Goal: Task Accomplishment & Management: Manage account settings

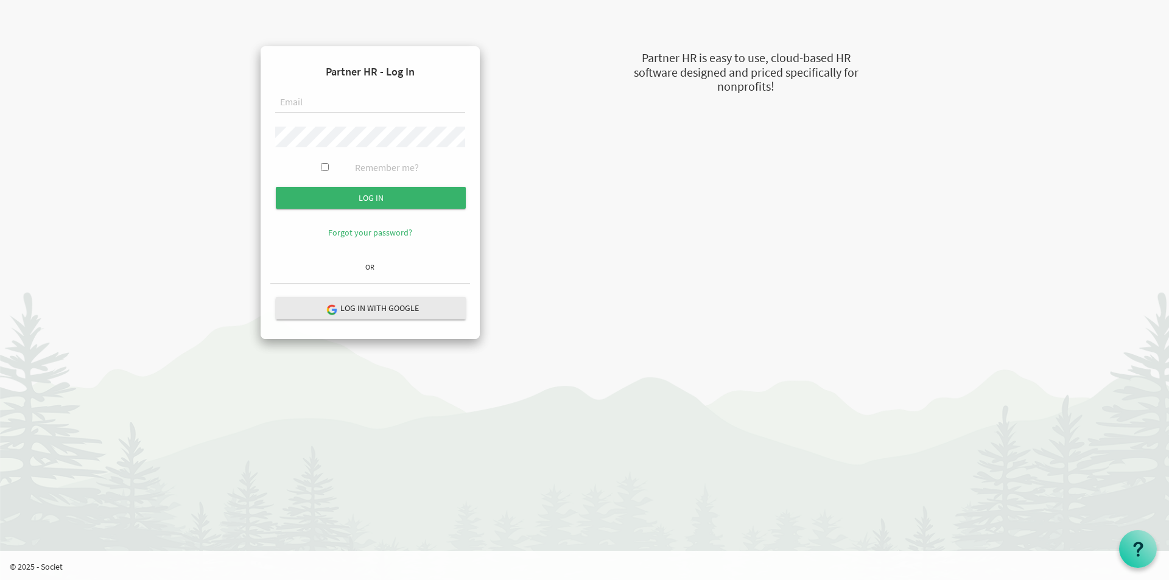
click at [381, 107] on input "text" at bounding box center [370, 103] width 190 height 21
type input "[EMAIL_ADDRESS][DOMAIN_NAME]"
click at [276, 187] on input "Log in" at bounding box center [371, 198] width 190 height 22
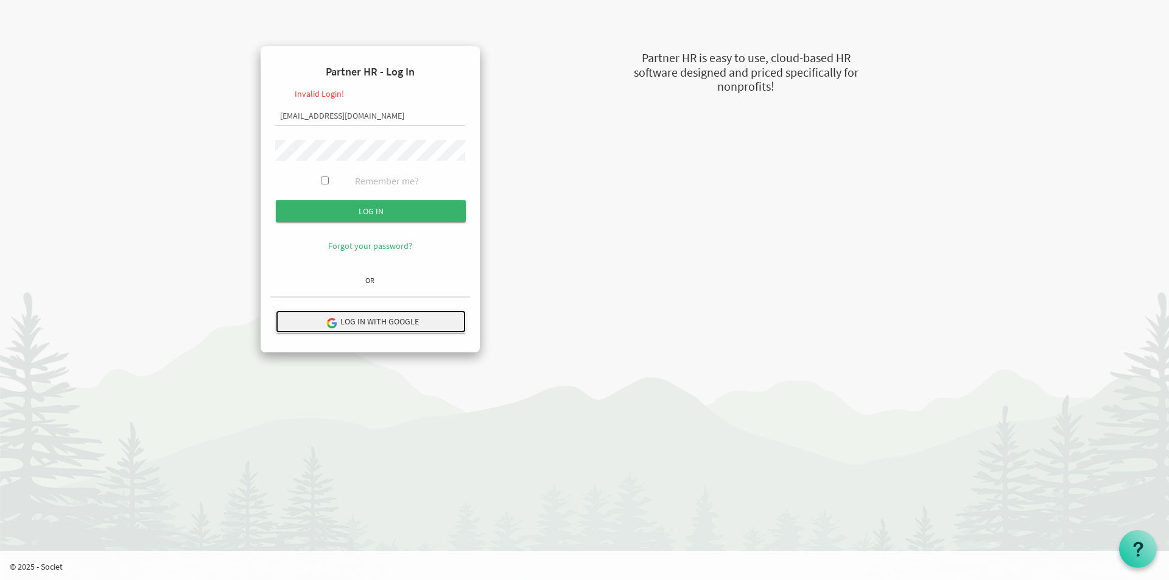
click at [401, 320] on button "Log in with Google" at bounding box center [371, 322] width 190 height 23
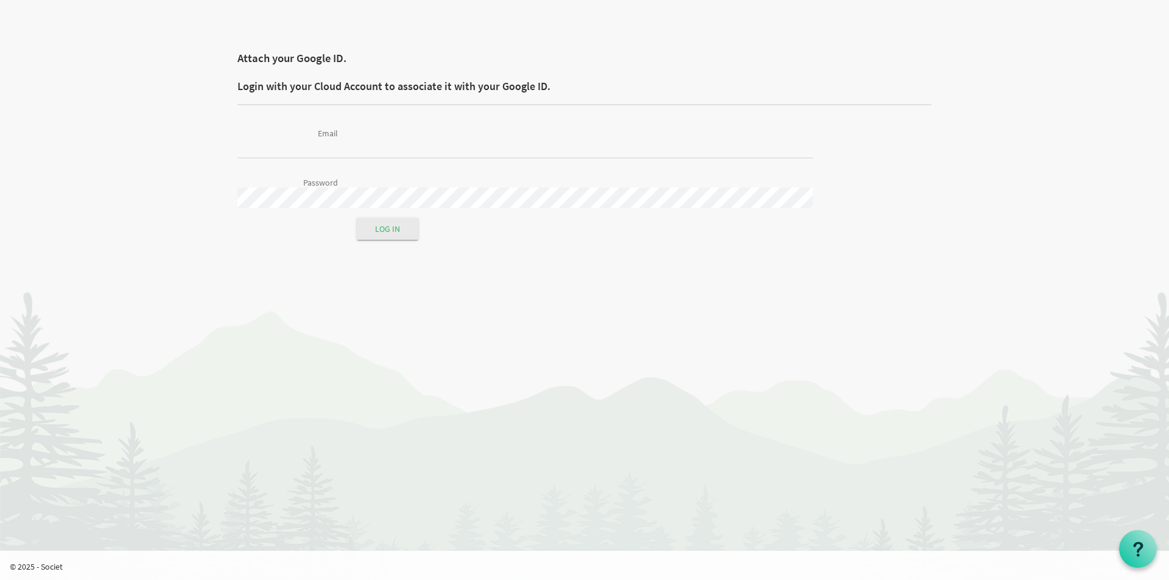
click at [378, 139] on input "Email" at bounding box center [524, 148] width 575 height 21
type input "[EMAIL_ADDRESS][DOMAIN_NAME]"
click at [376, 238] on input "Log in" at bounding box center [388, 229] width 62 height 22
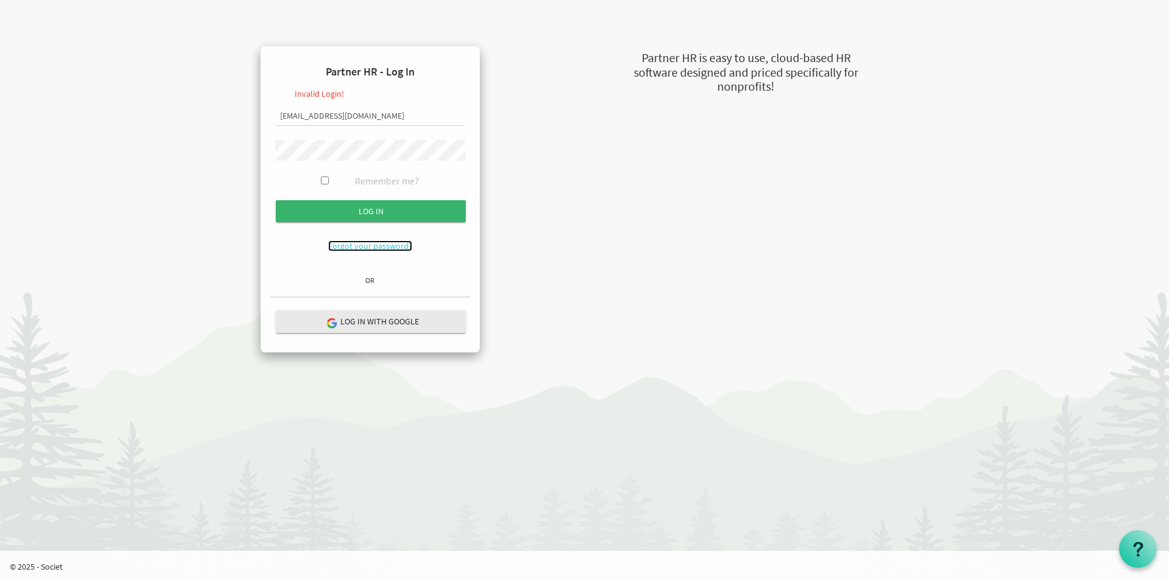
click at [379, 248] on link "Forgot your password?" at bounding box center [370, 246] width 84 height 11
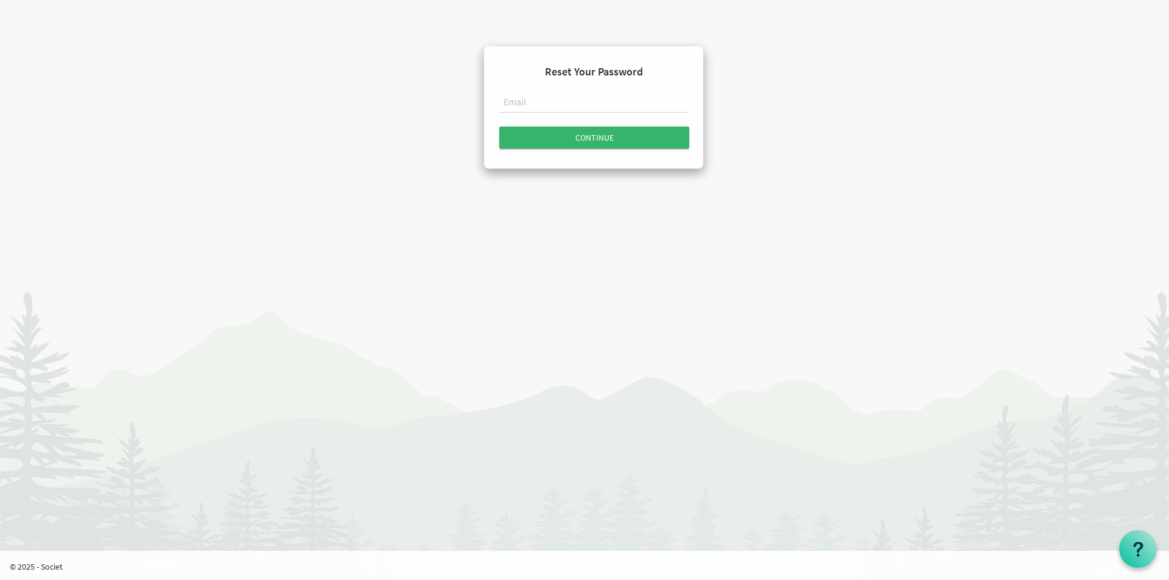
click at [597, 96] on input "text" at bounding box center [594, 103] width 190 height 21
type input "a"
type input "[EMAIL_ADDRESS][DOMAIN_NAME]"
click at [499, 127] on input "Continue" at bounding box center [594, 138] width 190 height 22
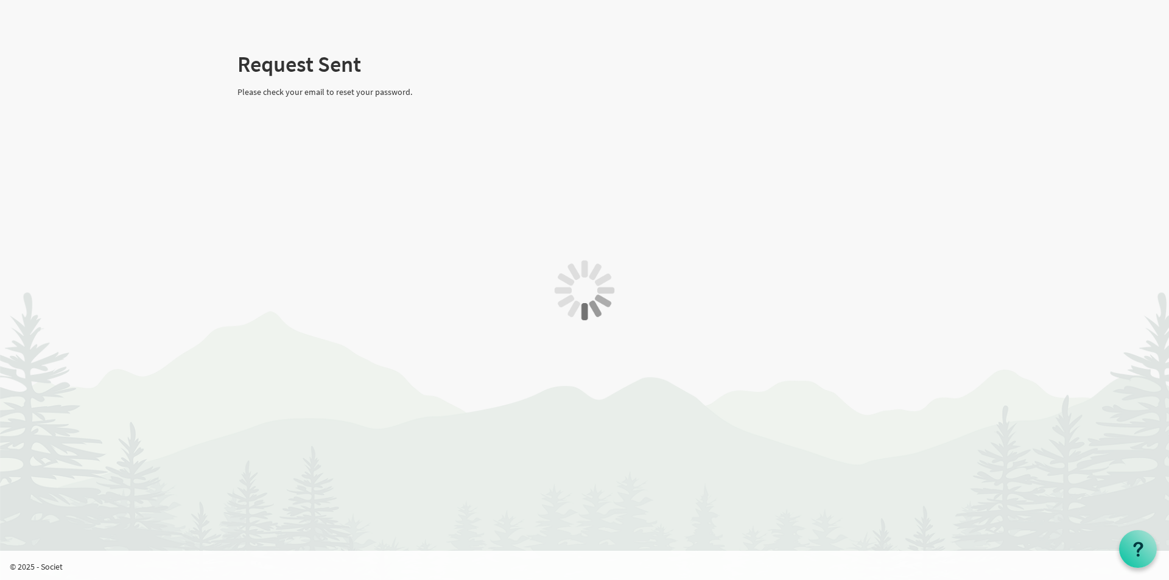
click at [585, 132] on div at bounding box center [584, 290] width 1169 height 580
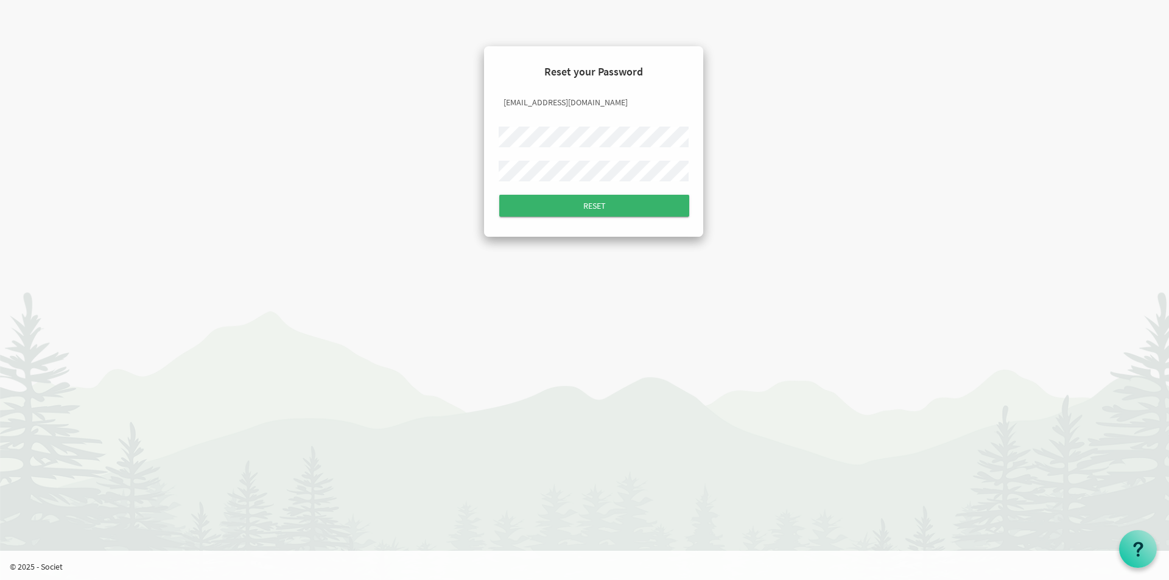
click at [567, 124] on form "Reset your Password [EMAIL_ADDRESS][DOMAIN_NAME] Reset" at bounding box center [594, 139] width 200 height 166
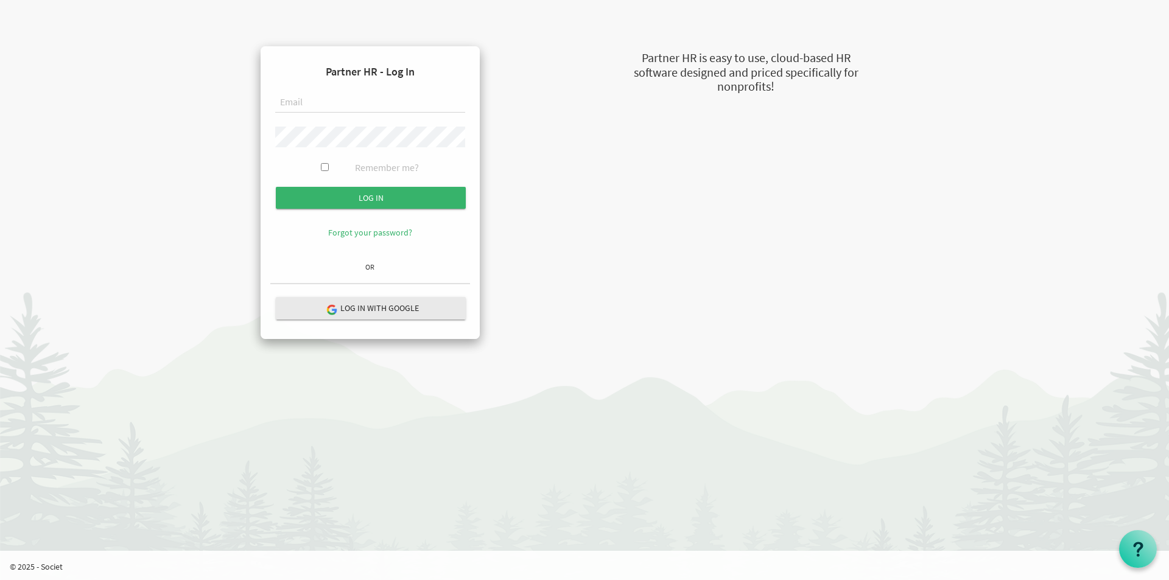
click at [302, 101] on input "text" at bounding box center [370, 103] width 190 height 21
type input "[EMAIL_ADDRESS][DOMAIN_NAME]"
click at [276, 187] on input "Log in" at bounding box center [371, 198] width 190 height 22
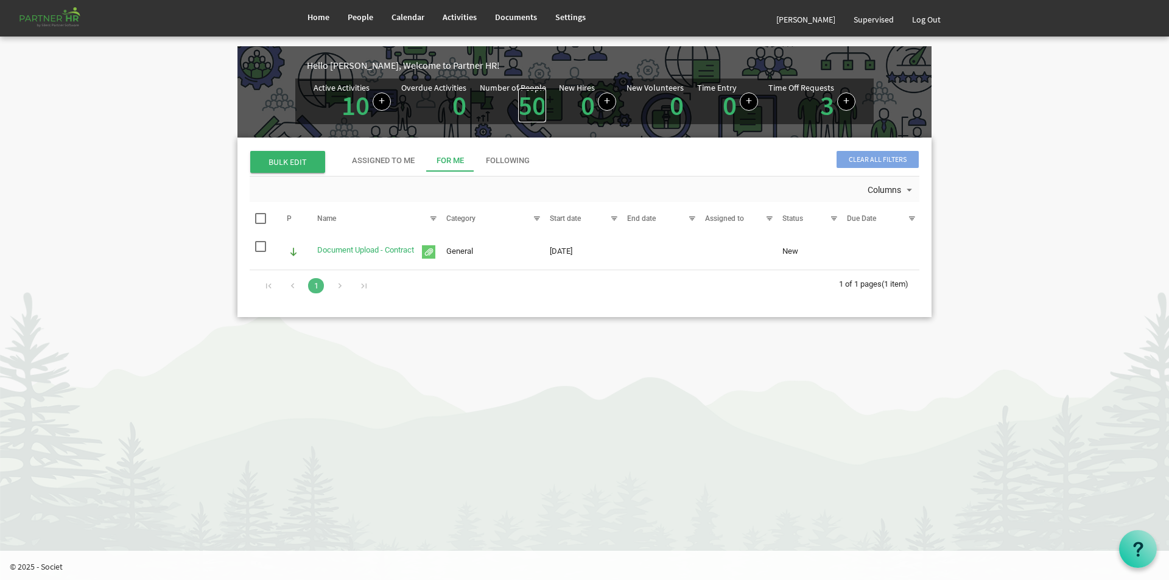
click at [532, 103] on link "50" at bounding box center [532, 105] width 28 height 34
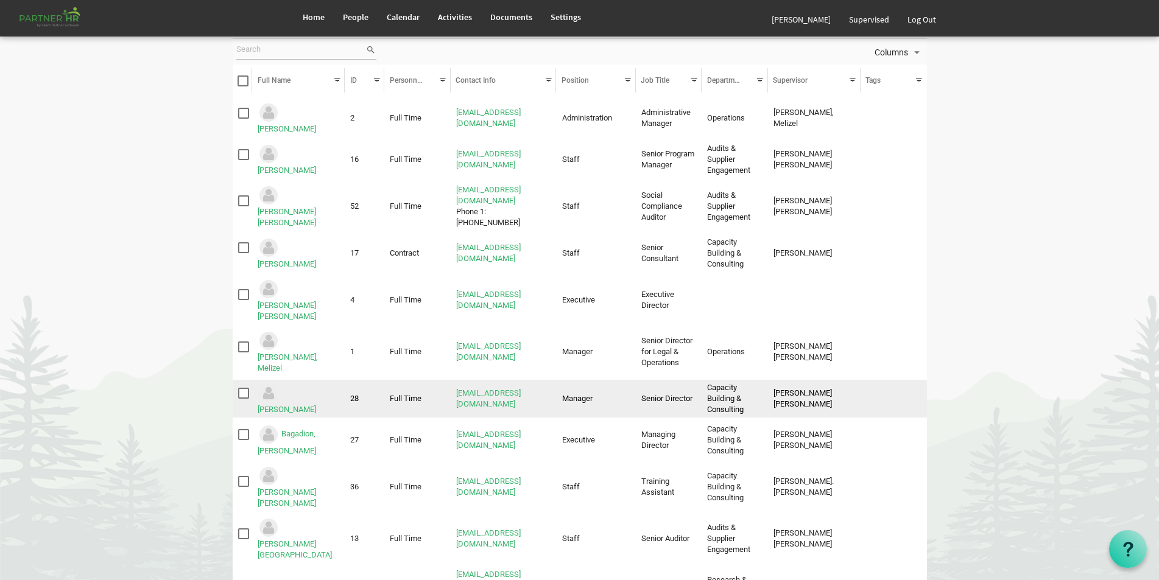
scroll to position [183, 0]
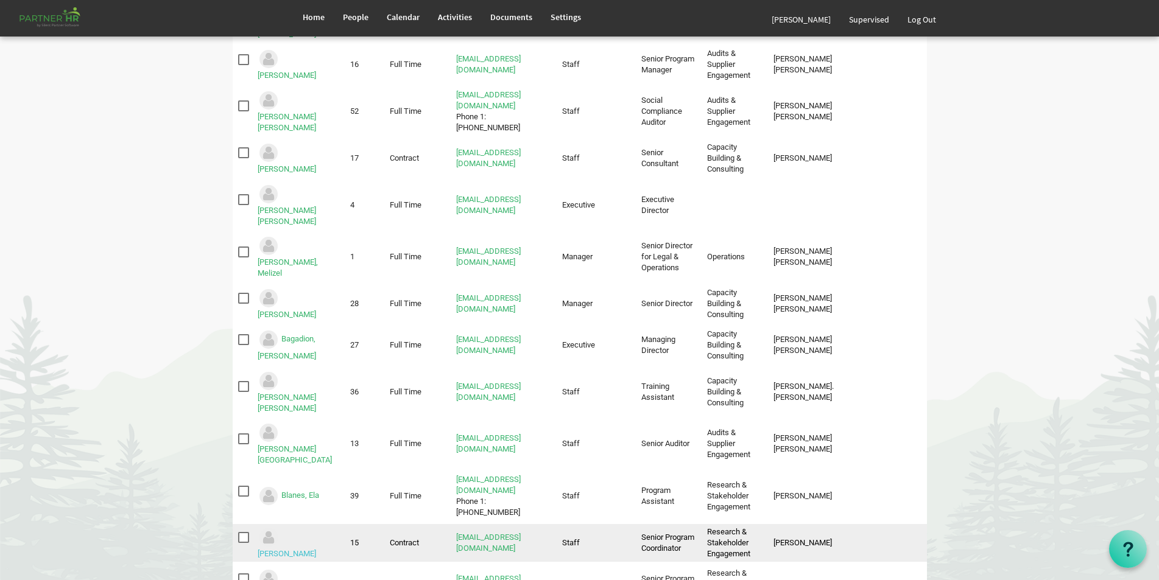
click at [312, 549] on link "[PERSON_NAME]" at bounding box center [287, 553] width 58 height 9
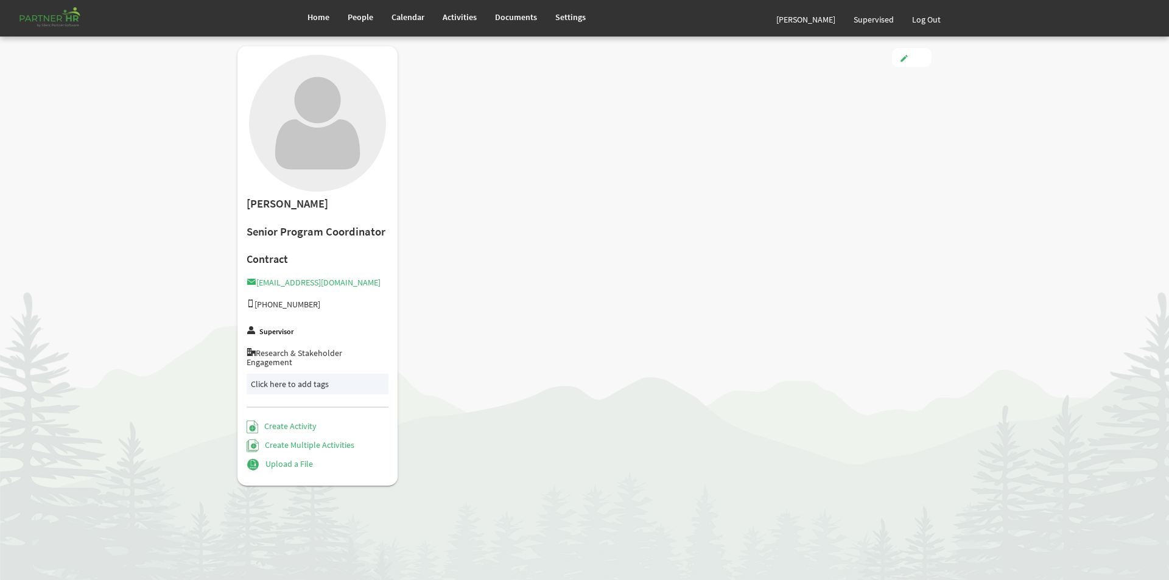
type input "Contract"
type input "Staff"
type input "Daryll Jane Delgado"
type input "1/26/2021"
type input "[DEMOGRAPHIC_DATA]"
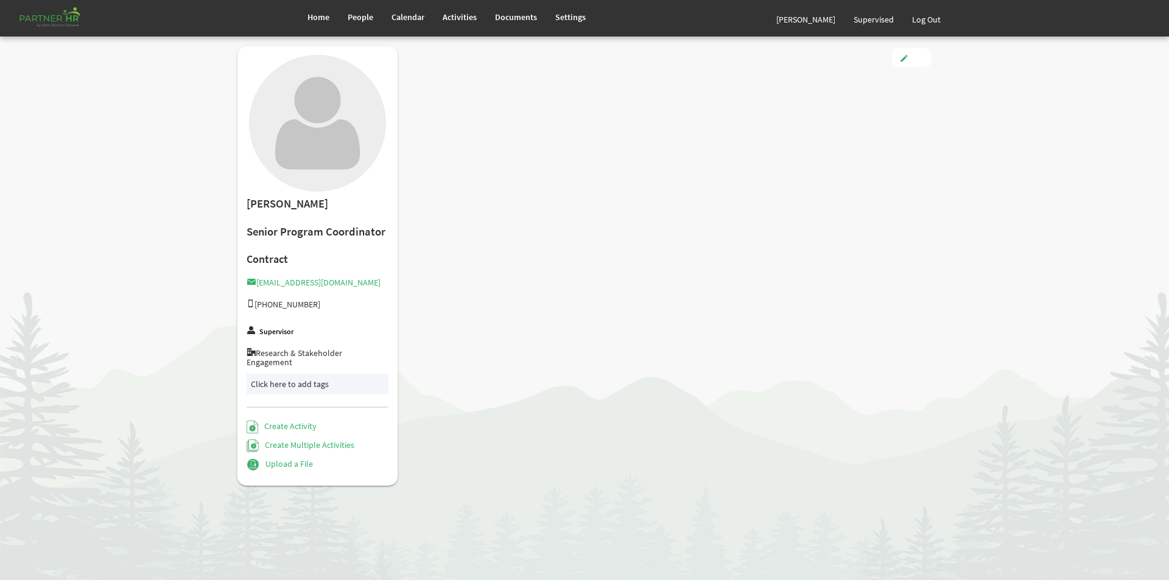
type input "3/10/1995"
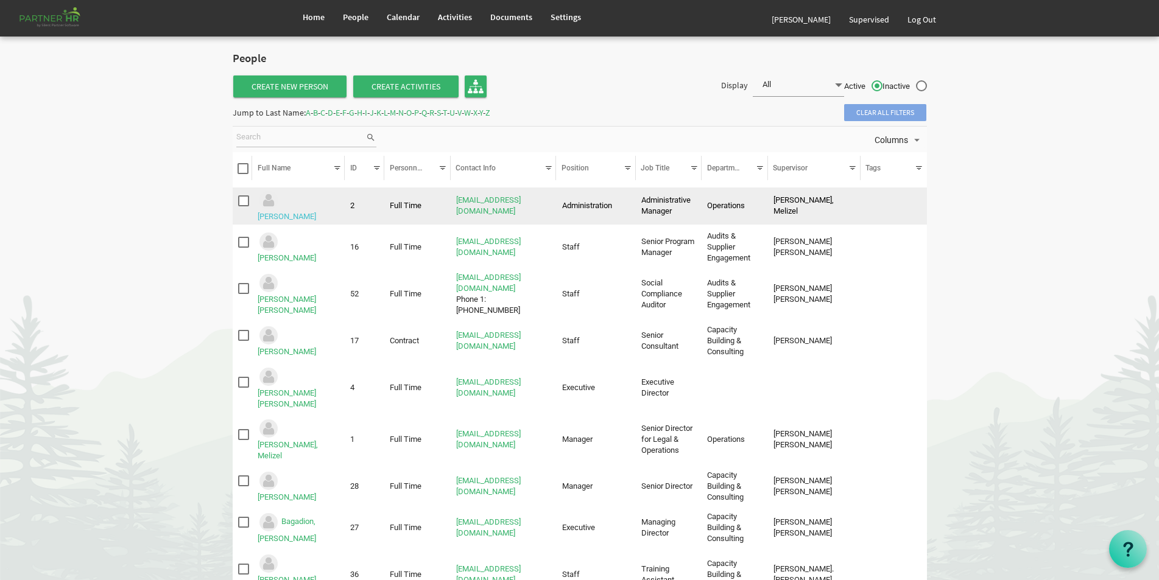
click at [316, 212] on link "[PERSON_NAME]" at bounding box center [287, 216] width 58 height 9
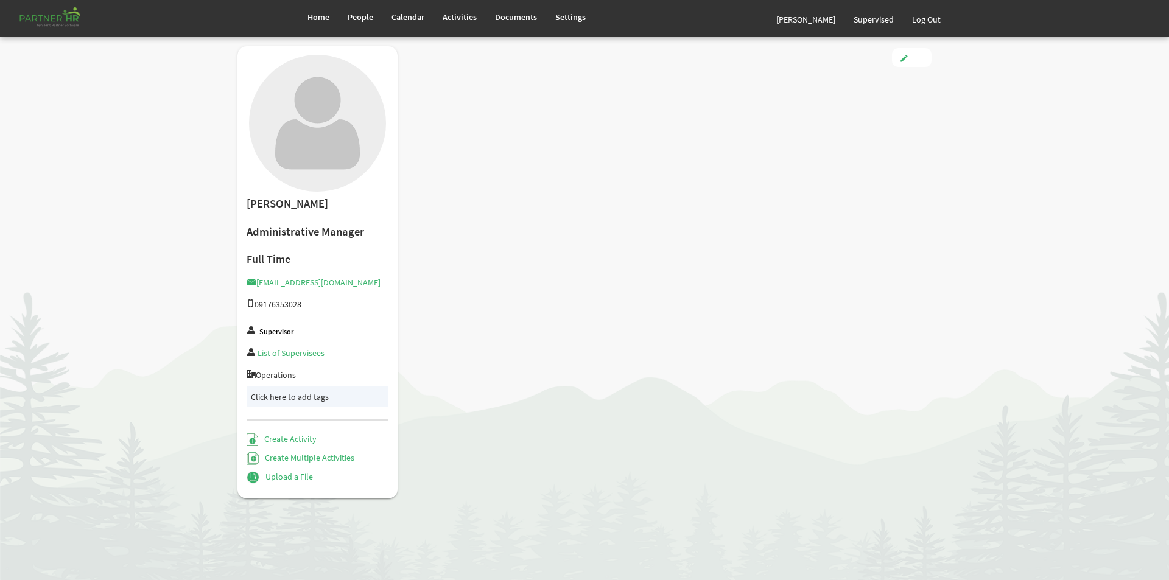
type input "Full Time"
type input "Administration"
type input "Melizel Asuncion"
type input "7/26/2017"
type input "Male"
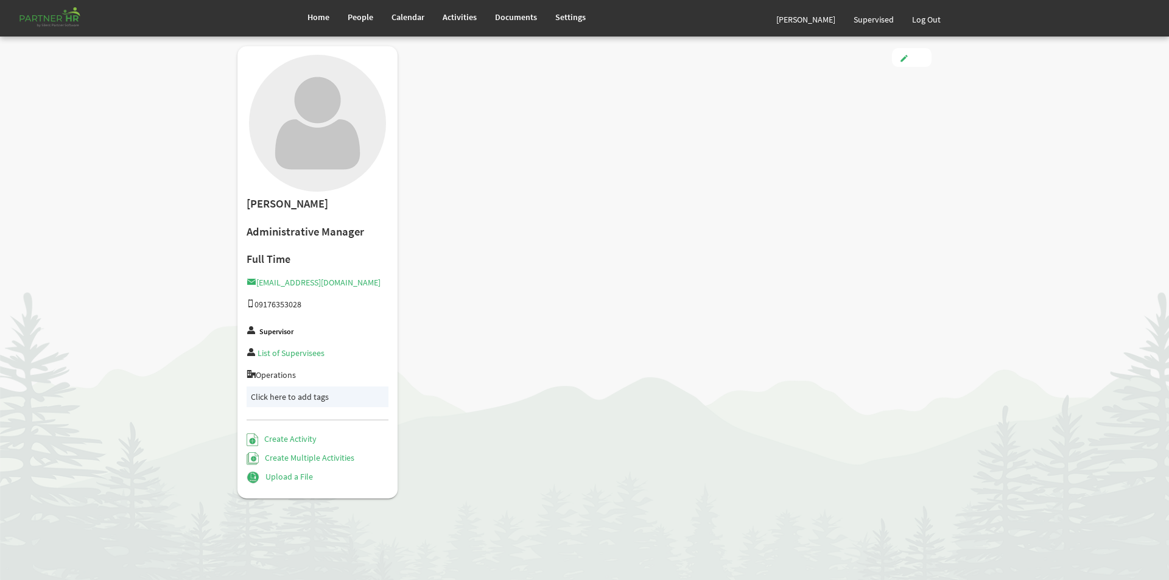
type input "9/26/1993"
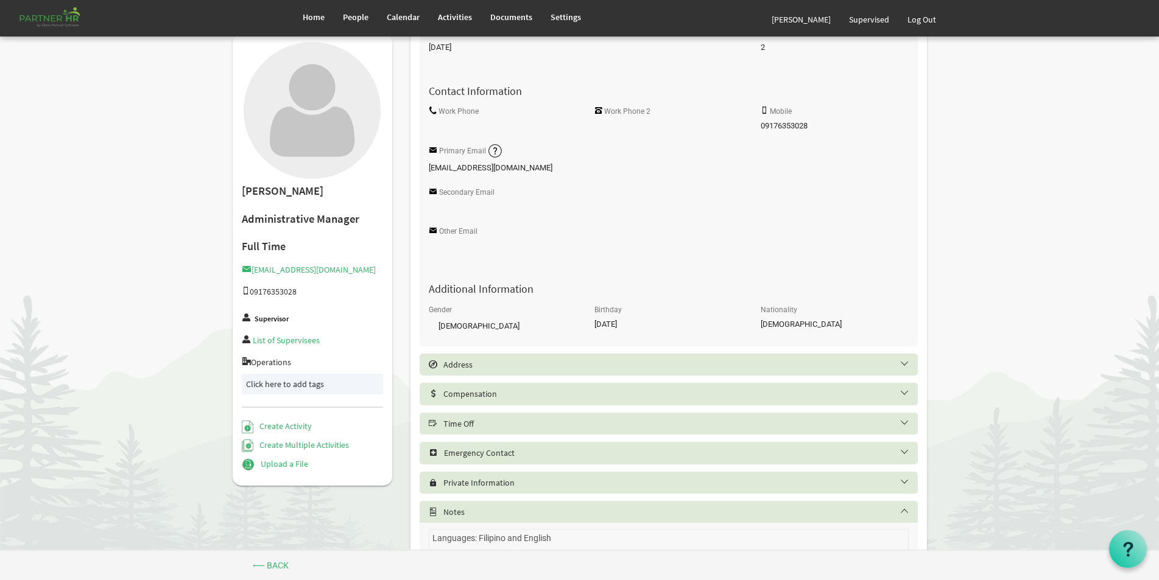
scroll to position [183, 0]
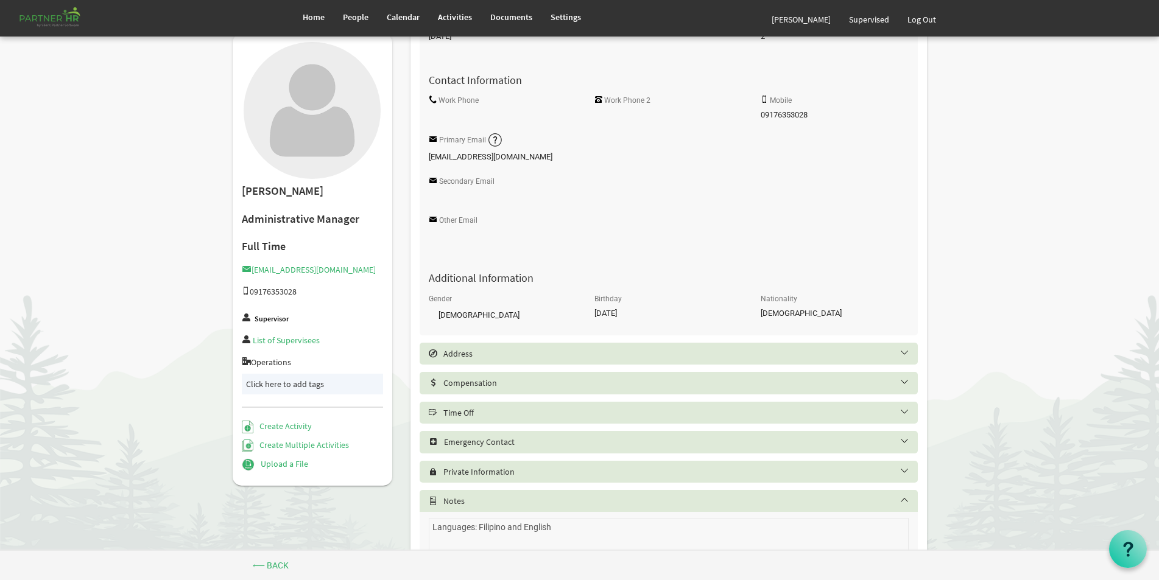
click at [561, 387] on h5 "Compensation" at bounding box center [678, 383] width 498 height 10
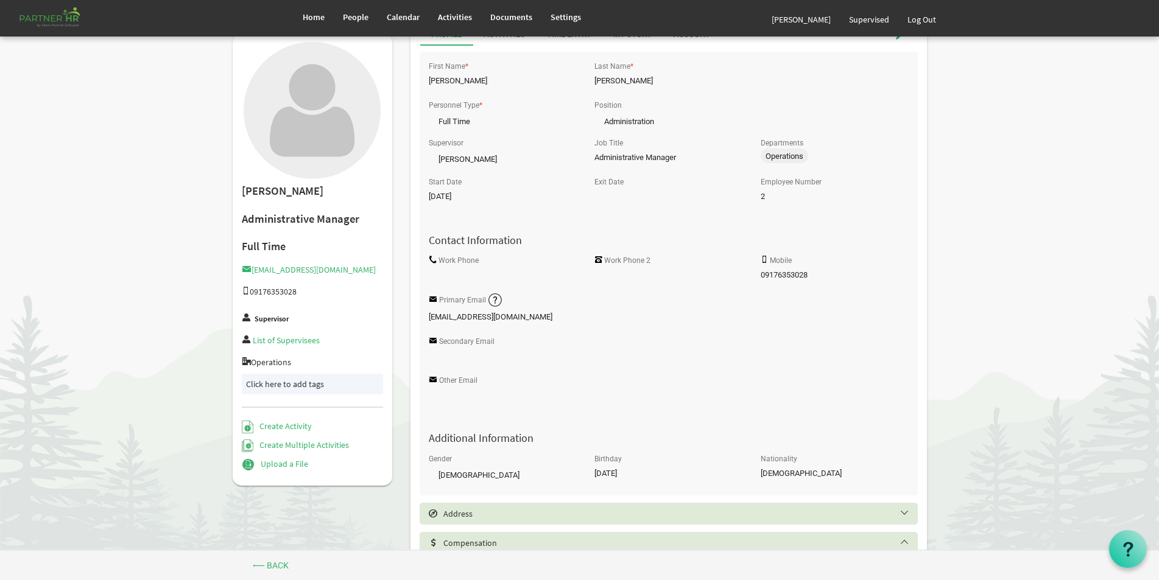
scroll to position [0, 0]
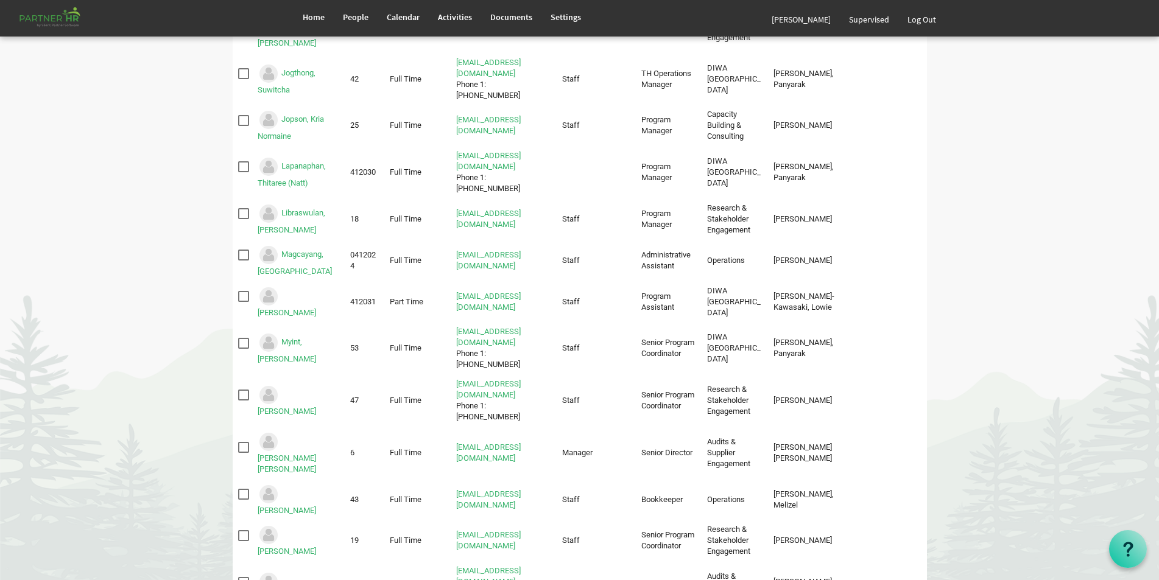
scroll to position [1338, 0]
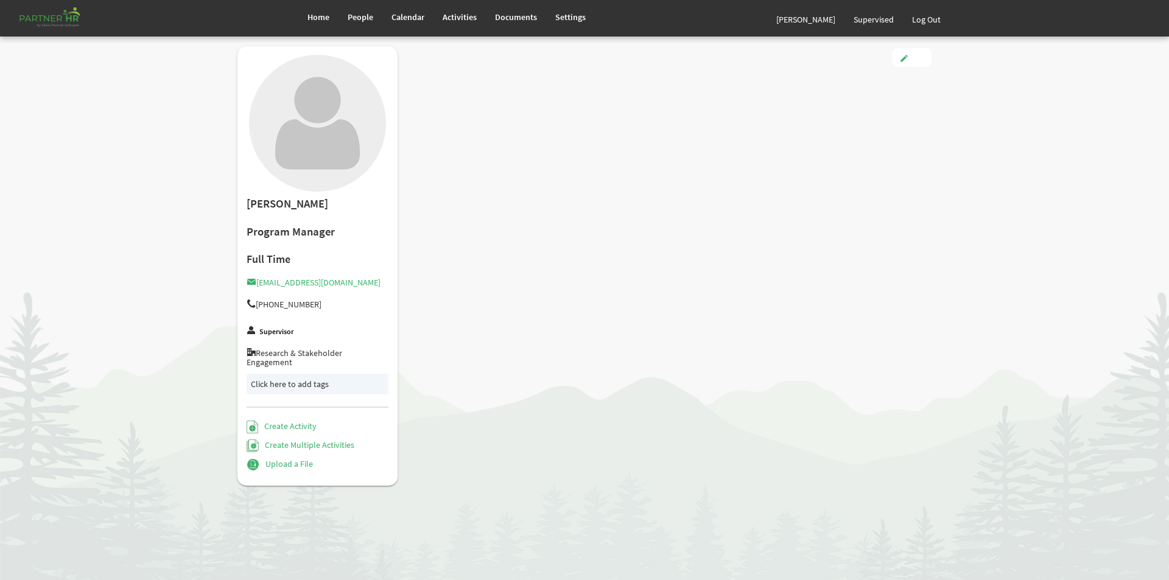
type input "Full Time"
type input "Staff"
type input "Kamini Visvananthan"
type input "6/24/2024"
type input "7/17/1990"
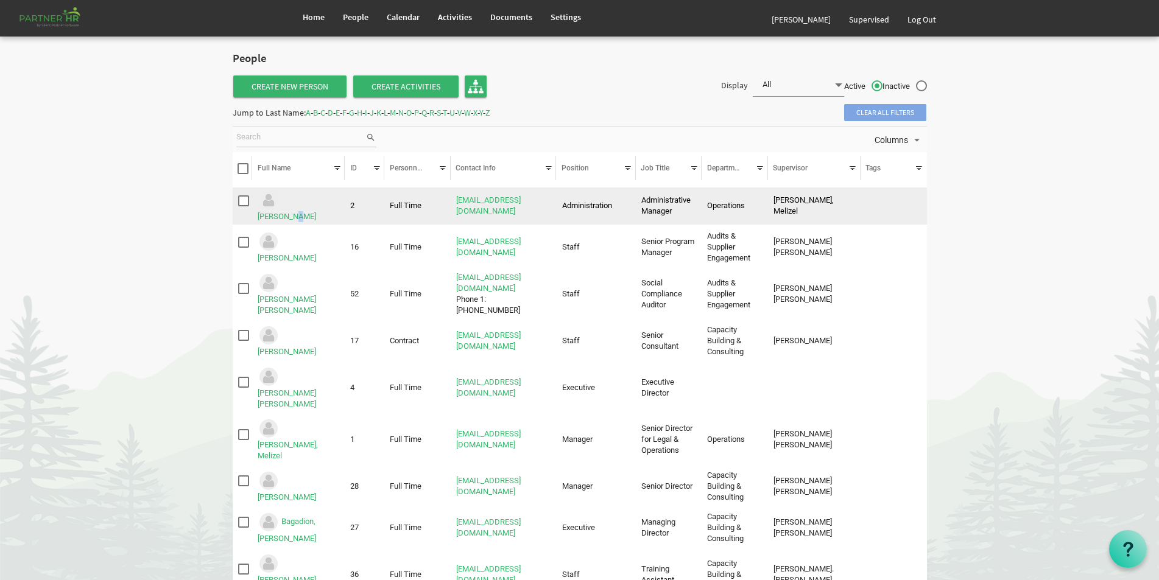
click at [318, 206] on td "Abe, Jhon Henry" at bounding box center [298, 207] width 93 height 38
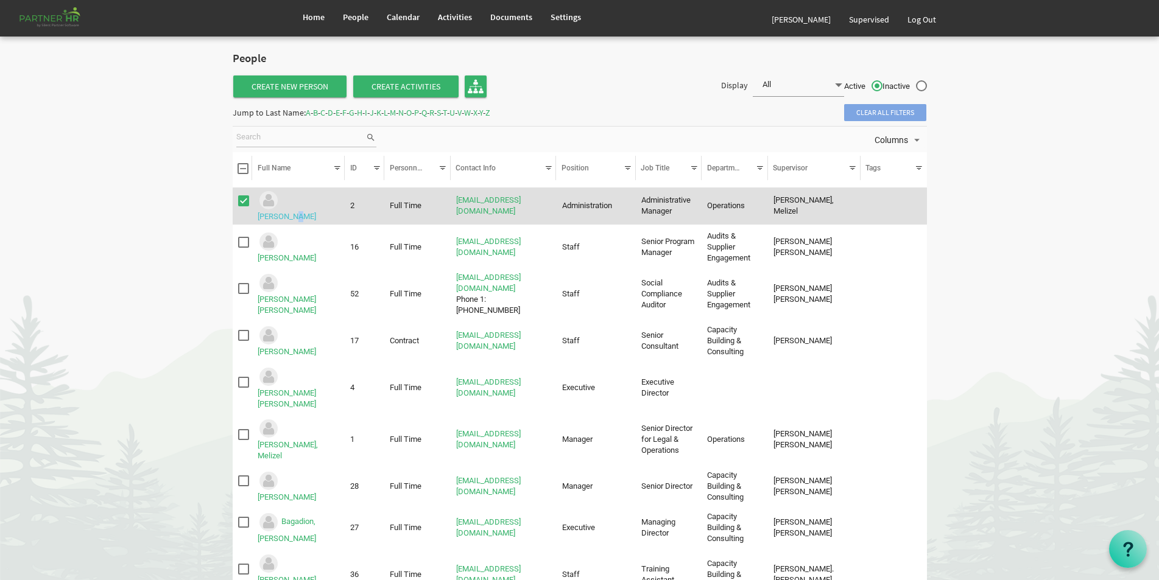
click at [316, 212] on link "Abe, Jhon Henry" at bounding box center [287, 216] width 58 height 9
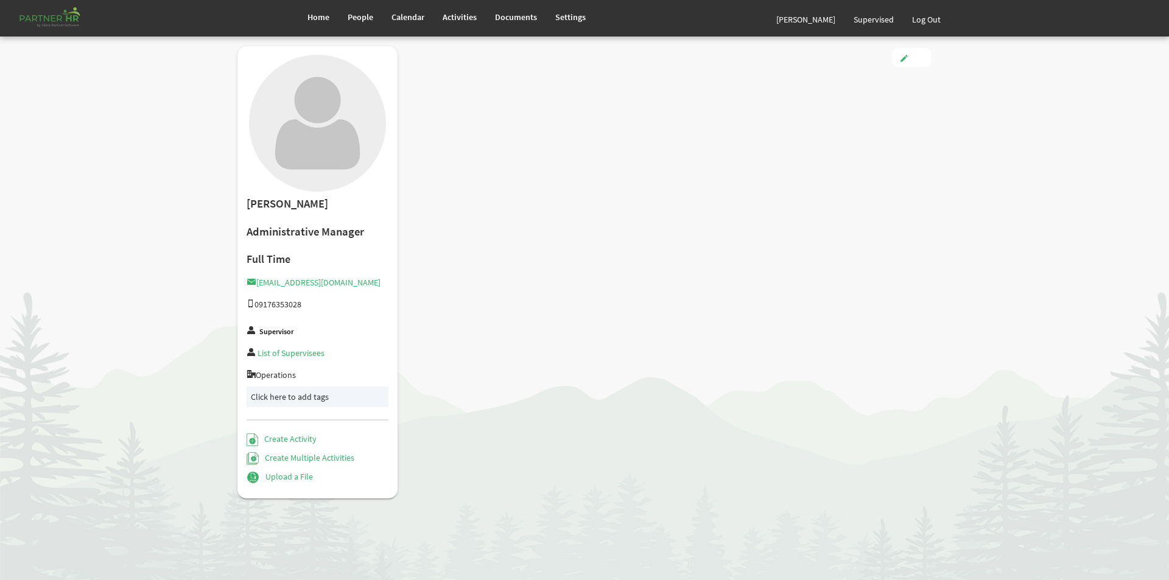
type input "Full Time"
type input "Administration"
type input "[PERSON_NAME]"
type input "[DATE]"
type input "[DEMOGRAPHIC_DATA]"
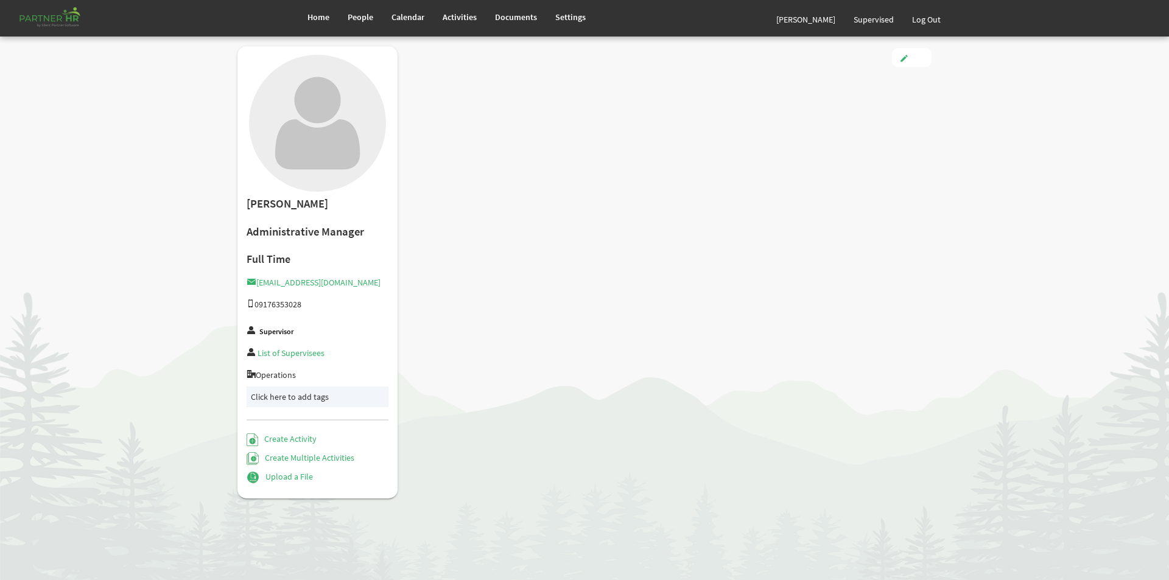
type input "[DATE]"
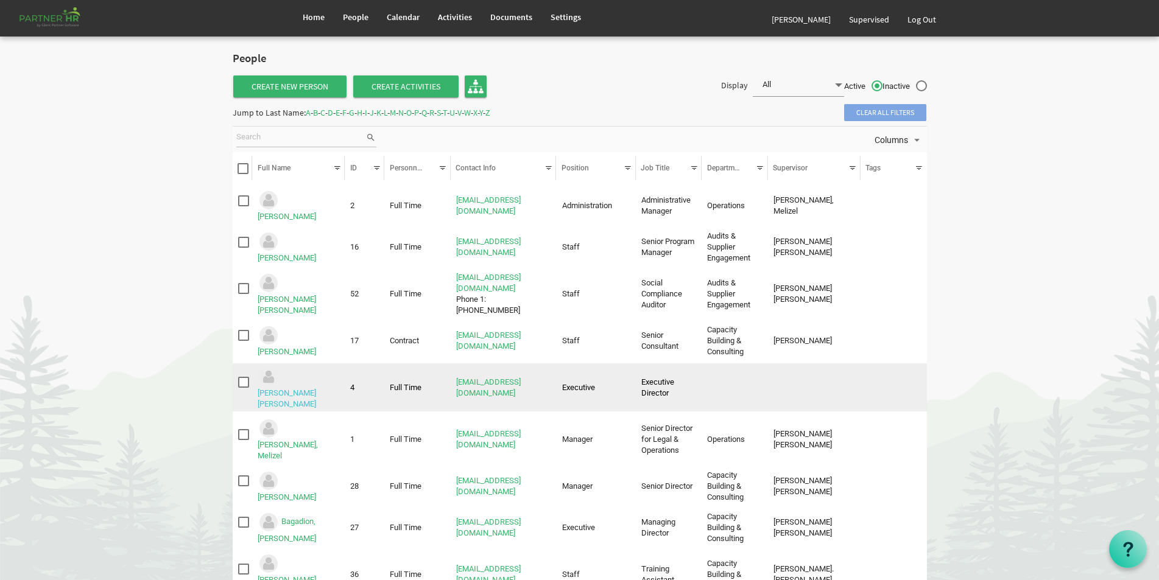
click at [294, 389] on link "Apostol, Maria Minda Isabel" at bounding box center [287, 399] width 58 height 20
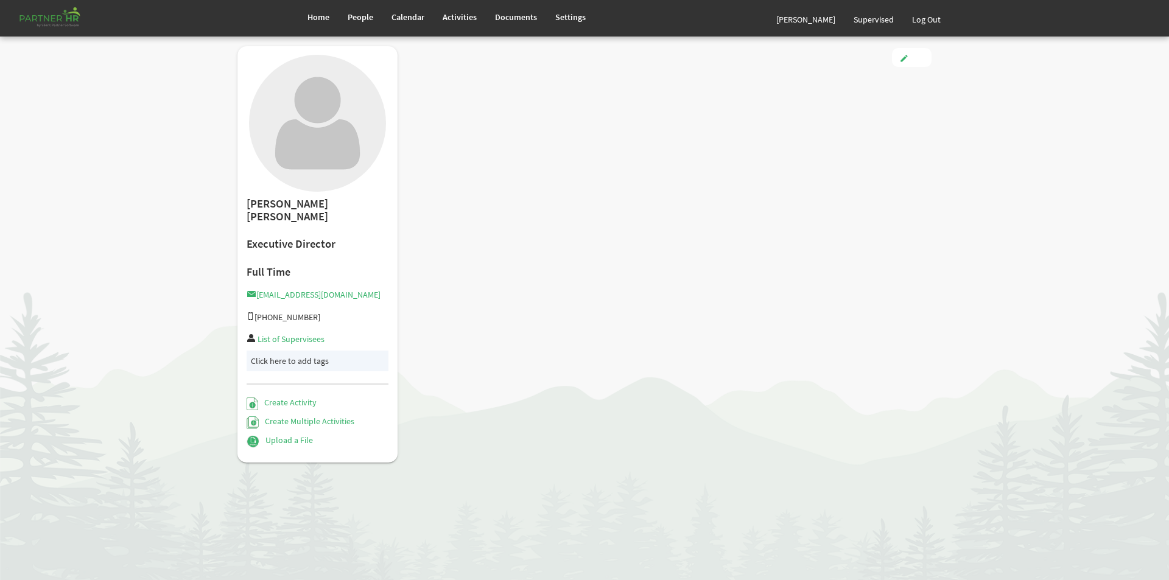
type input "Full Time"
type input "Executive"
type input "[DATE]"
type input "[DEMOGRAPHIC_DATA]"
type input "[DATE]"
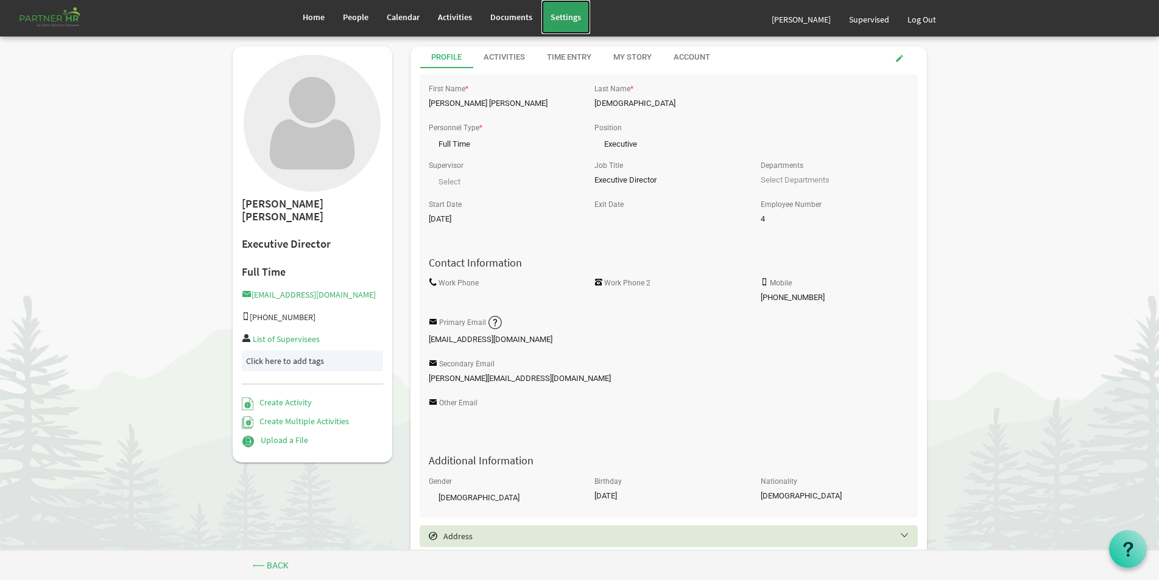
click at [563, 21] on span "Settings" at bounding box center [565, 17] width 30 height 11
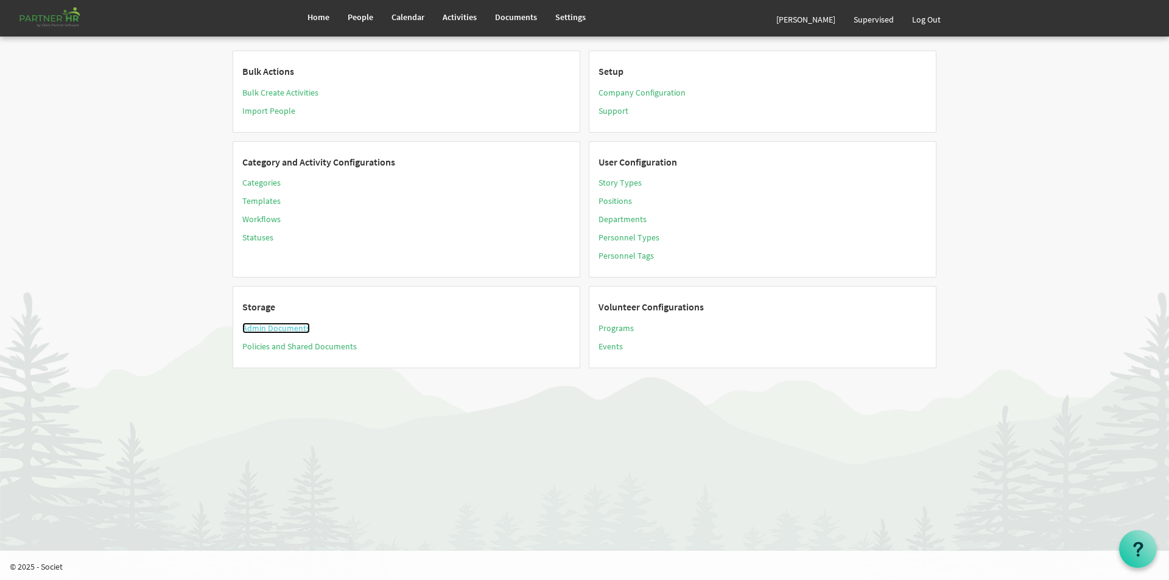
click at [274, 327] on link "Admin Documents" at bounding box center [276, 328] width 68 height 11
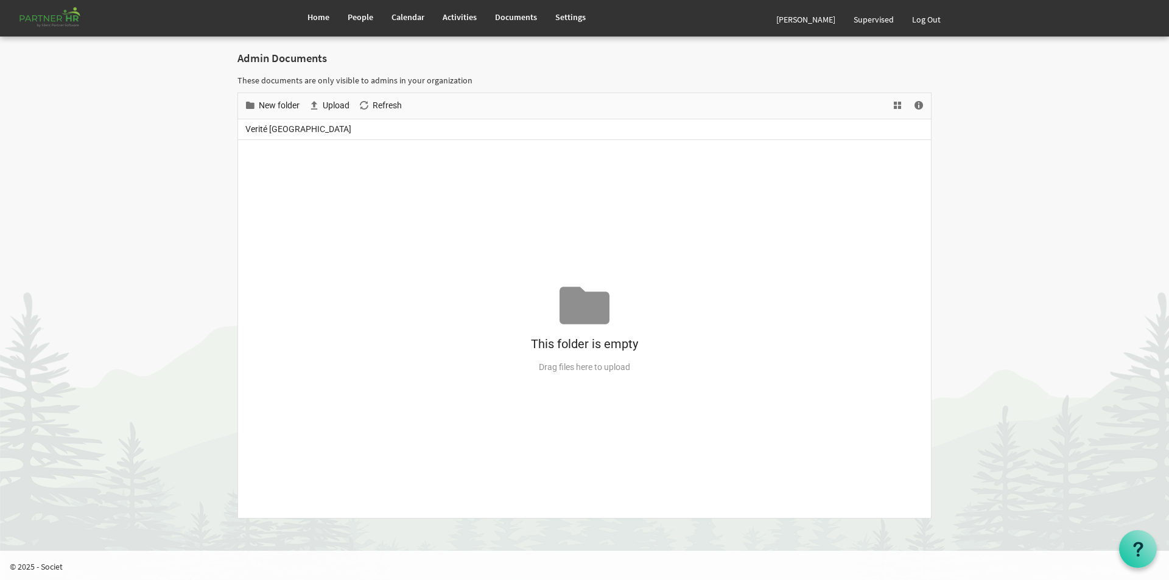
click at [572, 309] on div at bounding box center [585, 306] width 50 height 50
click at [300, 132] on span "Verité Southeast Asia" at bounding box center [298, 129] width 111 height 15
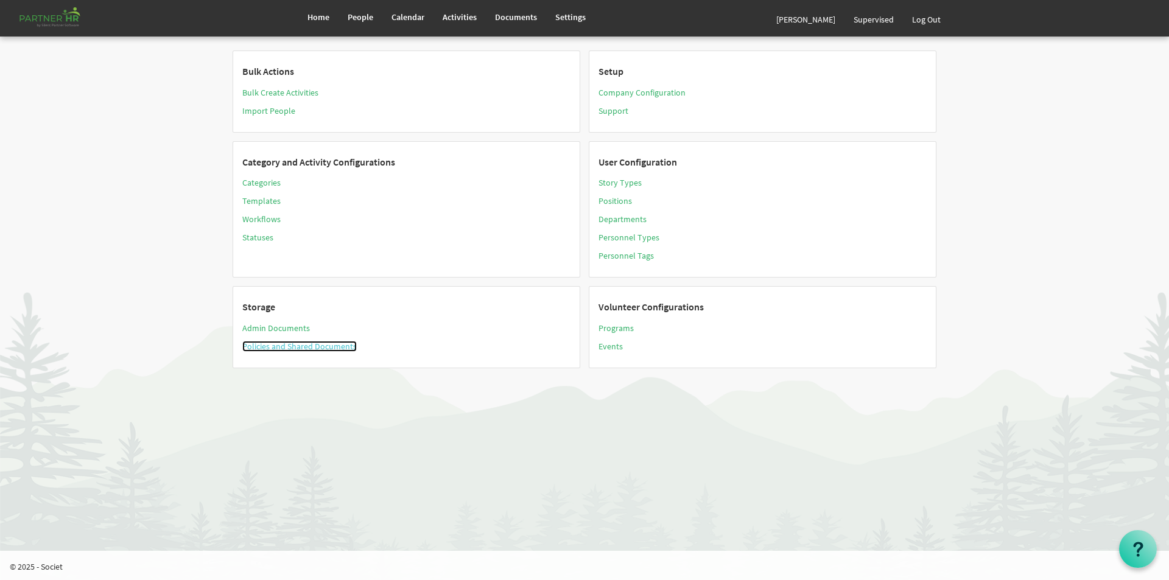
click at [280, 346] on link "Policies and Shared Documents" at bounding box center [299, 346] width 114 height 11
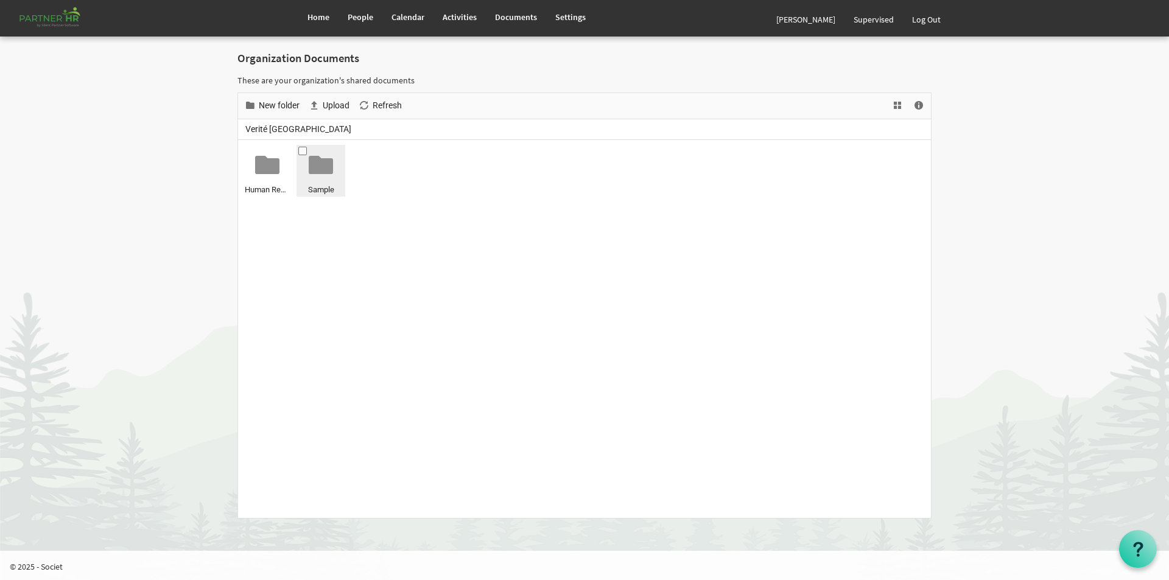
click at [325, 172] on div at bounding box center [321, 165] width 24 height 24
click at [277, 167] on div at bounding box center [267, 165] width 24 height 24
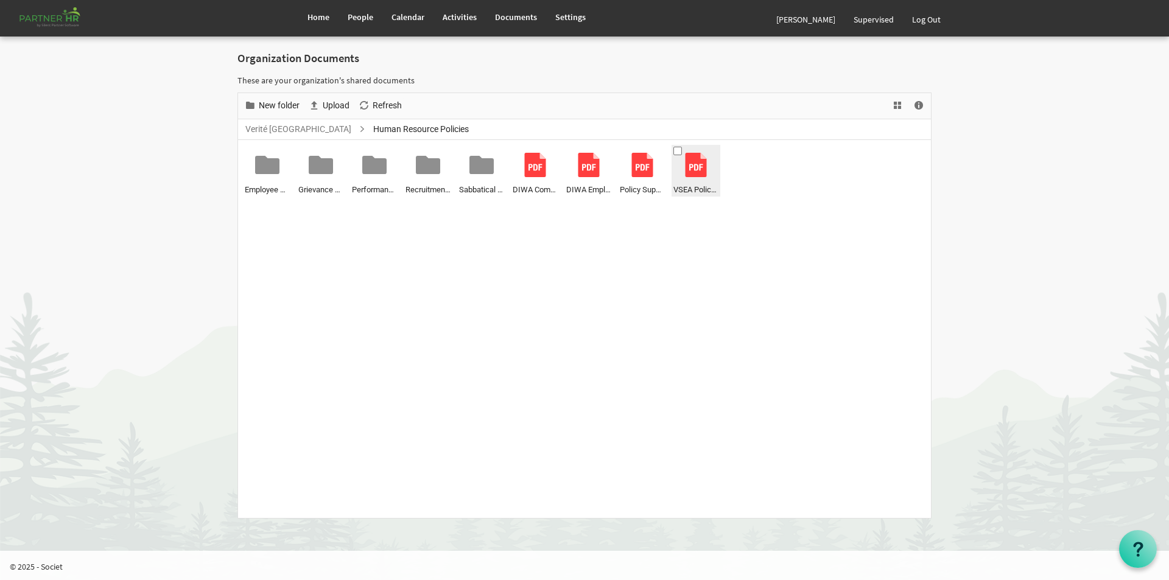
click at [701, 171] on div at bounding box center [696, 165] width 24 height 24
click at [698, 166] on div at bounding box center [696, 165] width 24 height 24
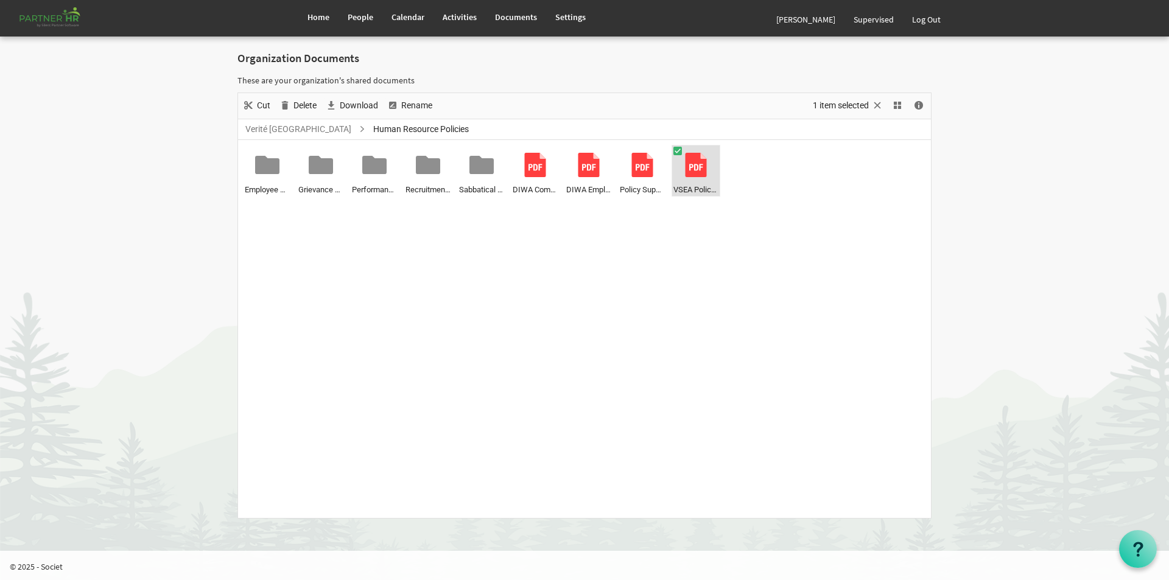
click at [698, 166] on div at bounding box center [696, 165] width 24 height 24
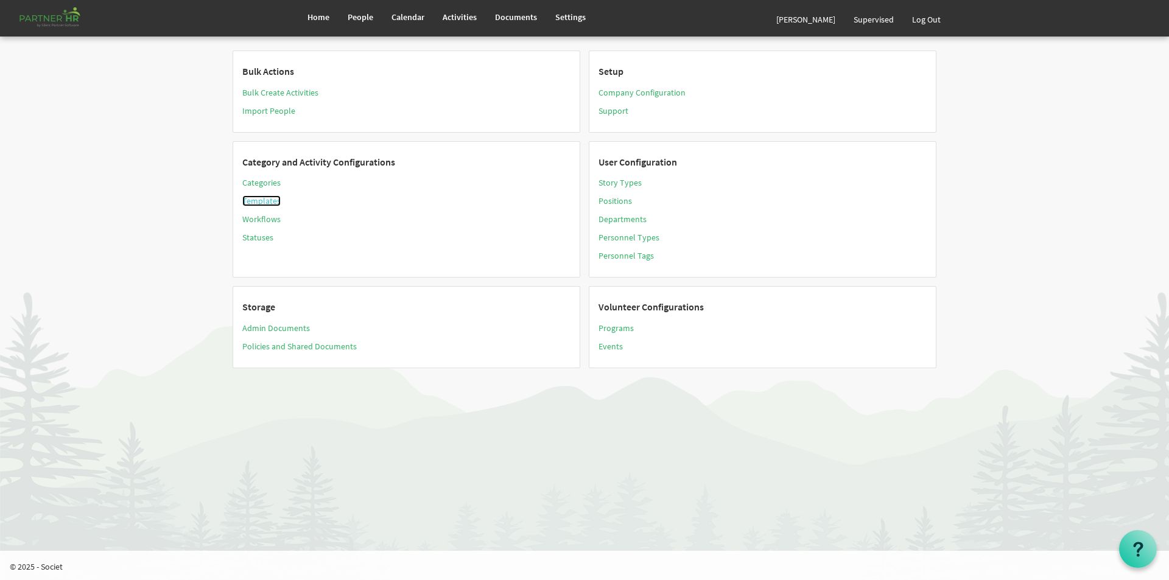
click at [244, 202] on link "Templates" at bounding box center [261, 200] width 38 height 11
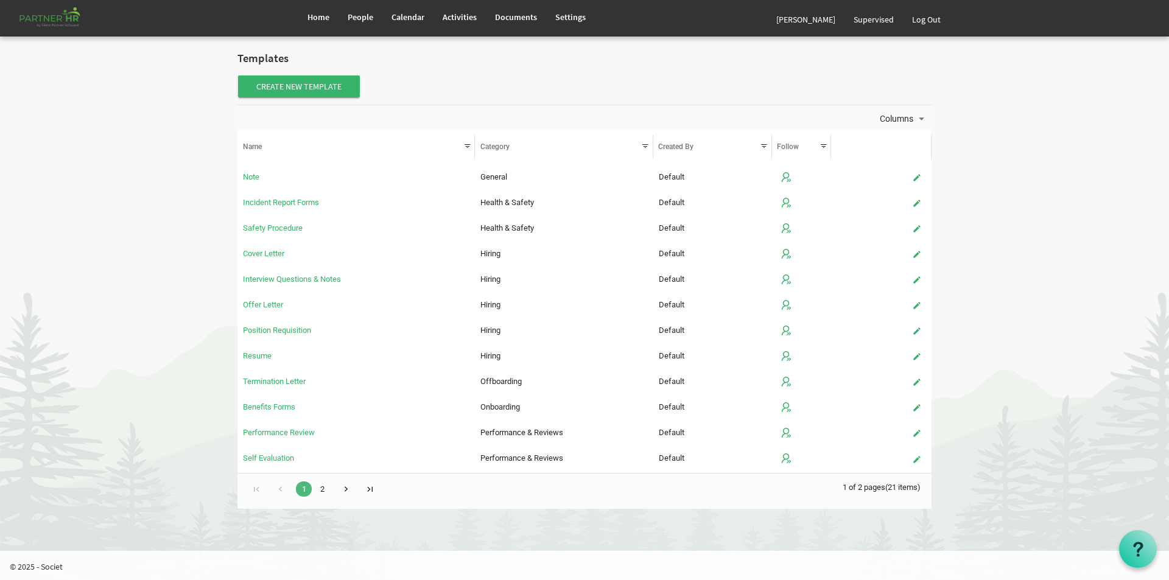
click at [322, 490] on link "2" at bounding box center [322, 489] width 16 height 15
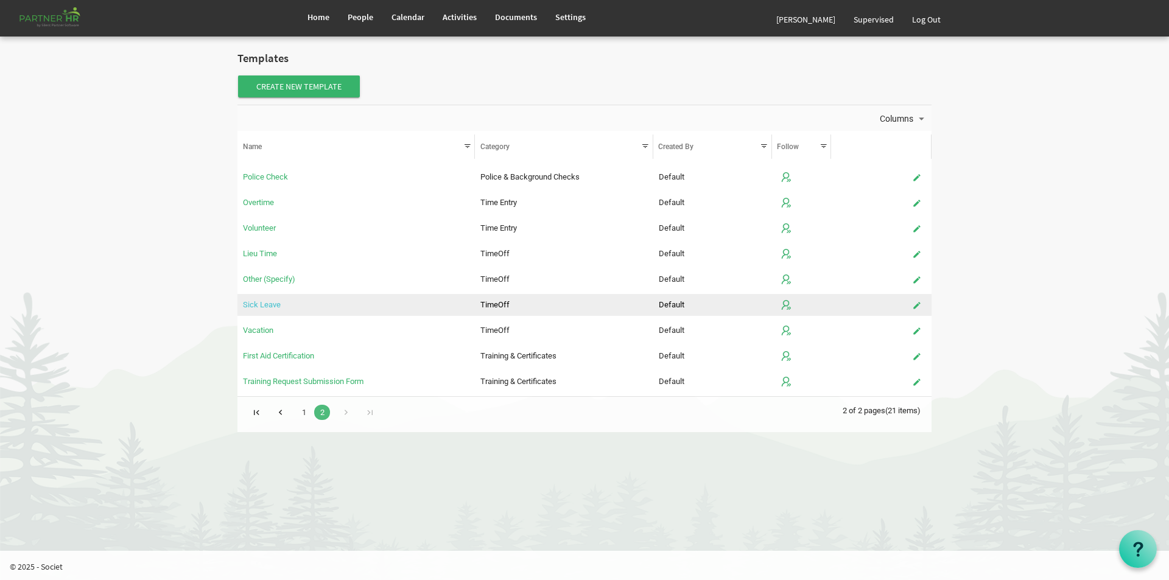
click at [270, 300] on link "Sick Leave" at bounding box center [262, 304] width 38 height 9
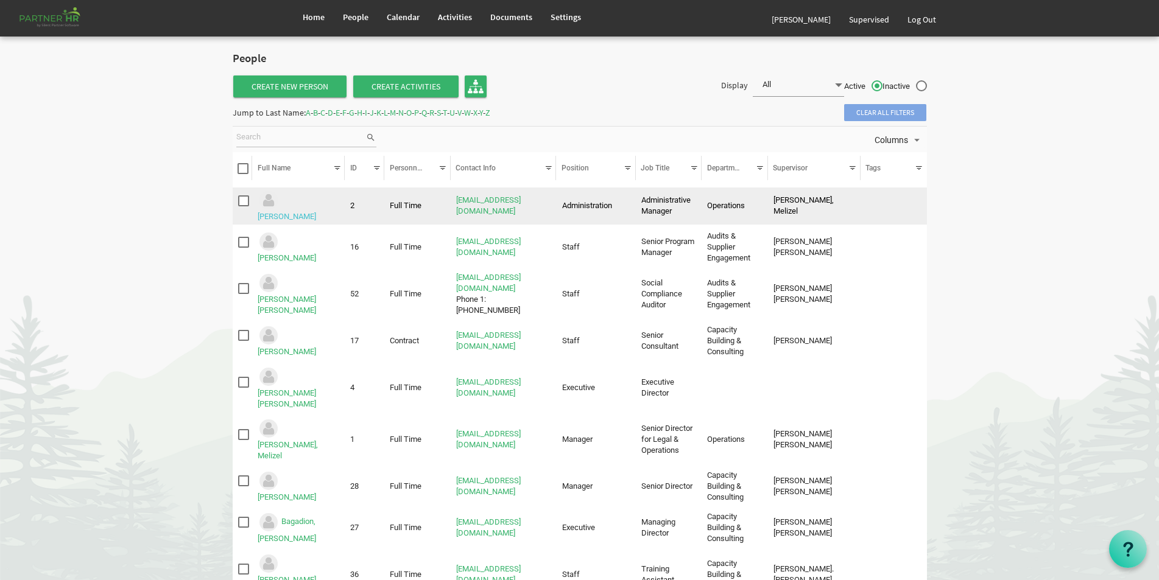
click at [316, 212] on link "Abe, Jhon Henry" at bounding box center [287, 216] width 58 height 9
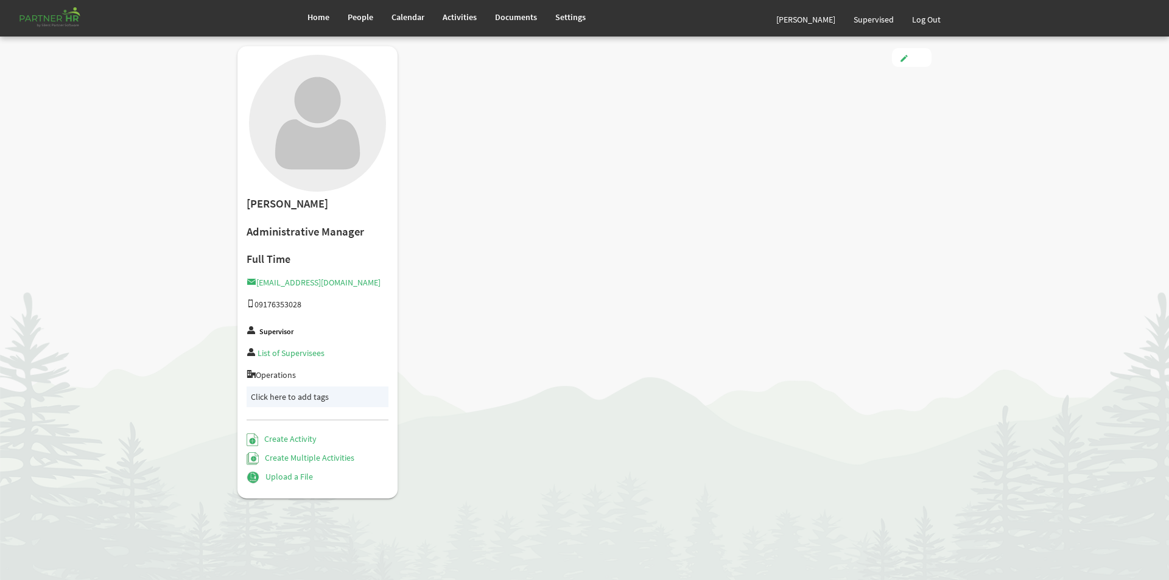
type input "Full Time"
type input "Administration"
type input "[PERSON_NAME]"
type input "[DATE]"
type input "[DEMOGRAPHIC_DATA]"
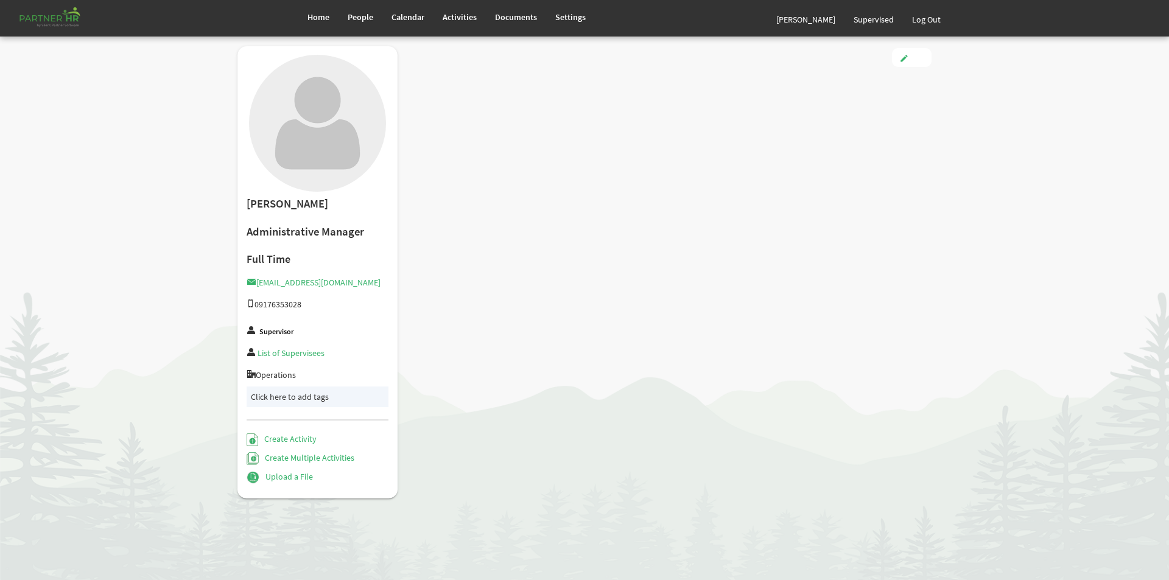
type input "[DATE]"
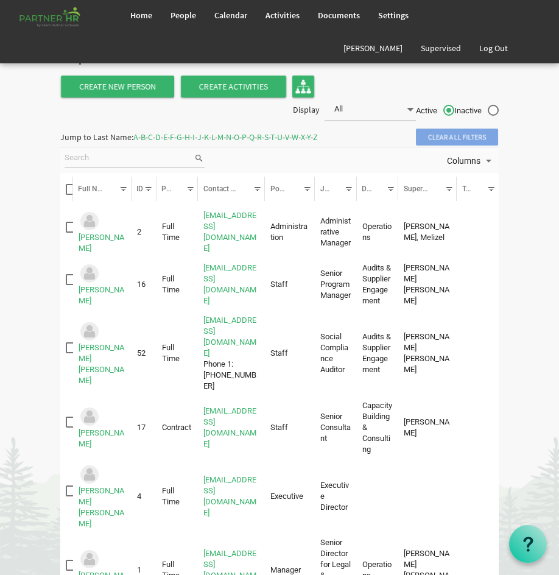
click at [147, 160] on input "search" at bounding box center [129, 158] width 129 height 18
type input "[PERSON_NAME]"
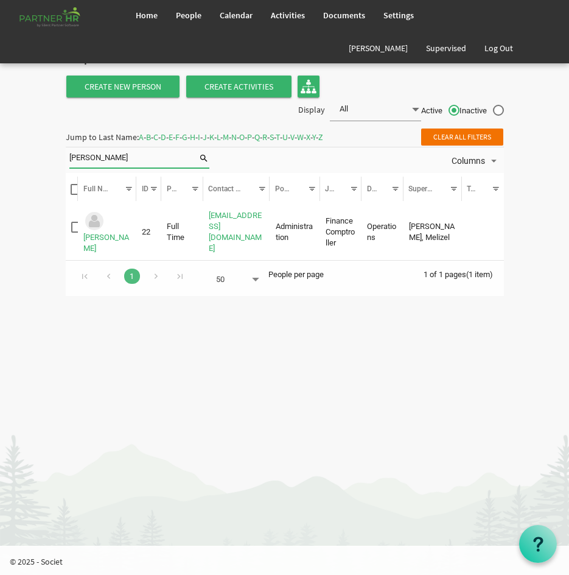
click at [127, 157] on input "nelson" at bounding box center [133, 158] width 129 height 18
type input "n"
type input "urmeneta"
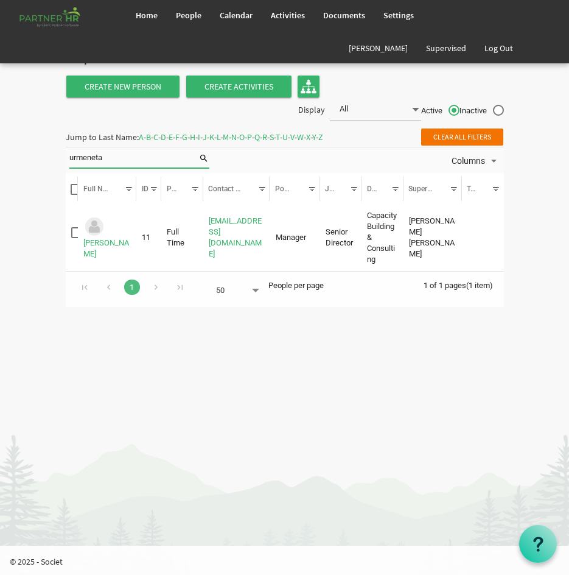
drag, startPoint x: 121, startPoint y: 160, endPoint x: 37, endPoint y: 171, distance: 84.1
click at [38, 171] on body "Home People Calendar" at bounding box center [284, 159] width 569 height 319
type input "delgado"
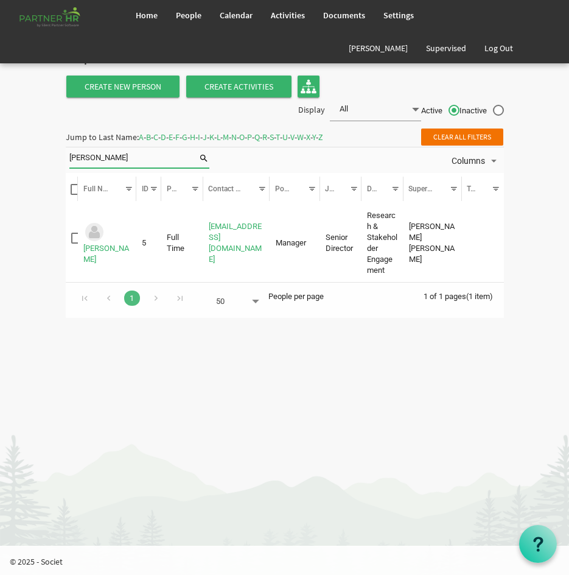
drag, startPoint x: 118, startPoint y: 152, endPoint x: 2, endPoint y: 163, distance: 116.2
click at [2, 163] on body "Home People Calendar" at bounding box center [284, 165] width 569 height 330
type input "a"
type input "apostol"
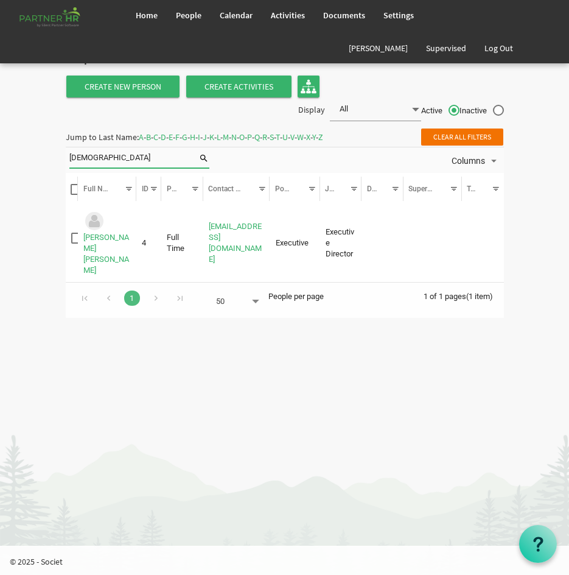
drag, startPoint x: 118, startPoint y: 155, endPoint x: 42, endPoint y: 168, distance: 77.2
click at [55, 166] on body "Home People Calendar" at bounding box center [284, 165] width 569 height 330
type input "nelson"
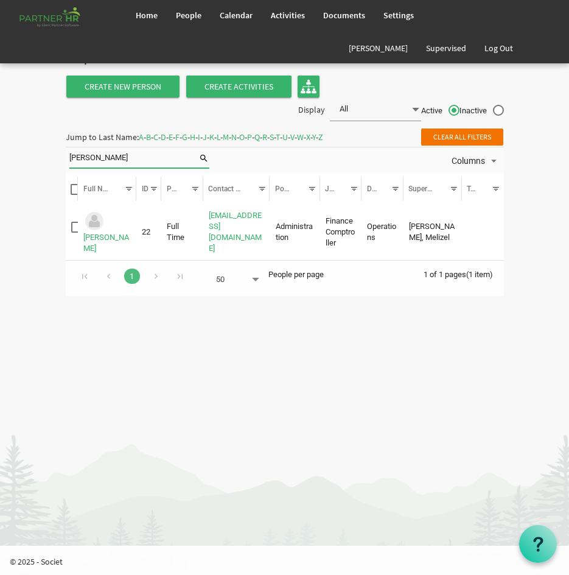
drag, startPoint x: 120, startPoint y: 158, endPoint x: 1, endPoint y: 176, distance: 120.1
click at [14, 175] on body "Home People Calendar" at bounding box center [284, 154] width 569 height 308
type input "claudette"
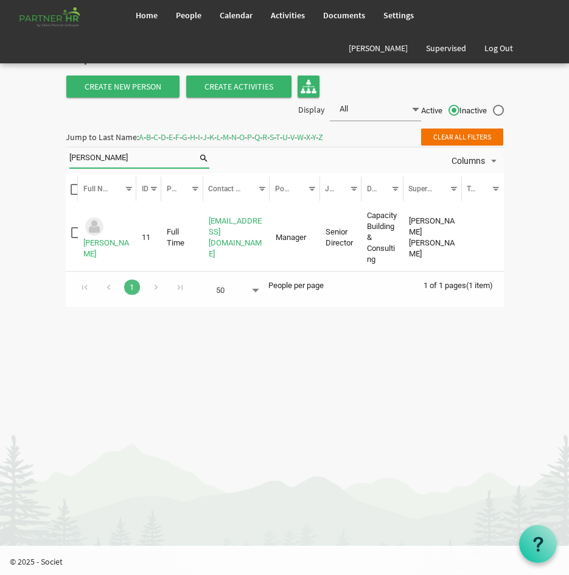
drag, startPoint x: 136, startPoint y: 149, endPoint x: 17, endPoint y: 180, distance: 123.5
click at [33, 173] on body "Home People Calendar" at bounding box center [284, 159] width 569 height 319
type input "o"
type input "pacis"
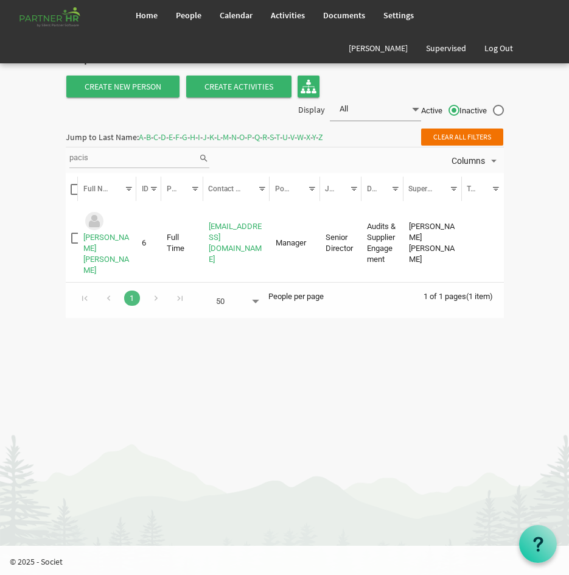
click at [102, 156] on input "pacis" at bounding box center [133, 158] width 129 height 18
drag, startPoint x: 102, startPoint y: 156, endPoint x: -15, endPoint y: 180, distance: 119.3
click at [0, 180] on html "Home People Calendar" at bounding box center [284, 287] width 569 height 575
type input "asuncion"
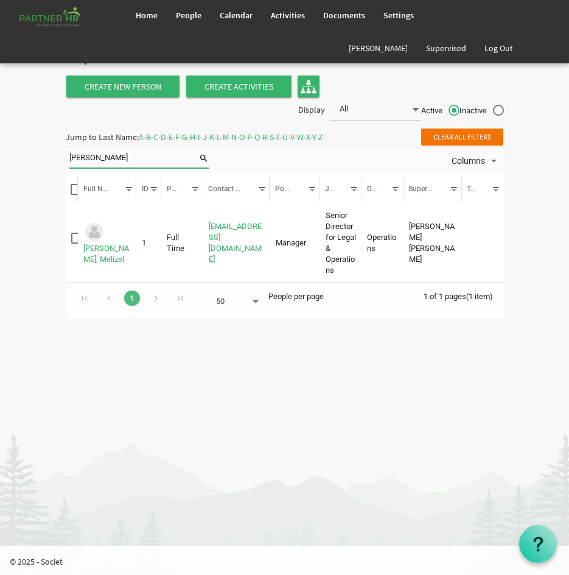
drag, startPoint x: 147, startPoint y: 155, endPoint x: -96, endPoint y: 199, distance: 246.4
click at [0, 199] on html "Home People Calendar" at bounding box center [284, 287] width 569 height 575
type input "enrico"
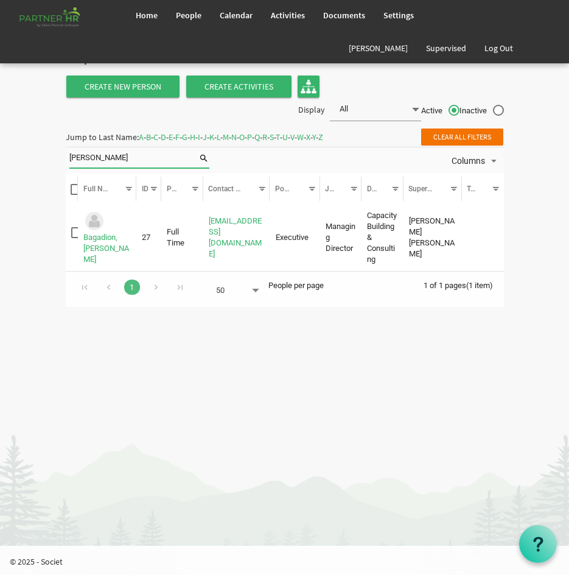
drag, startPoint x: 111, startPoint y: 156, endPoint x: 51, endPoint y: 172, distance: 62.2
click at [51, 172] on body "Home People Calendar" at bounding box center [284, 159] width 569 height 319
type input "cezar"
drag, startPoint x: 126, startPoint y: 153, endPoint x: 10, endPoint y: 176, distance: 117.9
click at [15, 177] on body "Home People Calendar" at bounding box center [284, 159] width 569 height 319
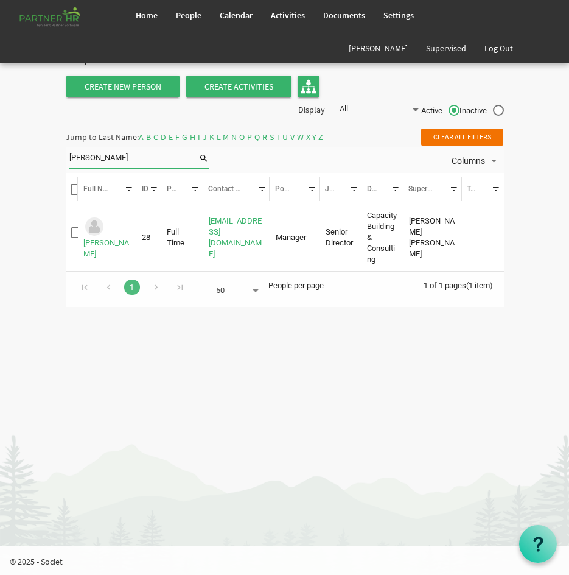
type input "enrico"
drag, startPoint x: 127, startPoint y: 160, endPoint x: -66, endPoint y: 250, distance: 212.8
click at [0, 250] on html "Home People Calendar" at bounding box center [284, 287] width 569 height 575
type input "melizel"
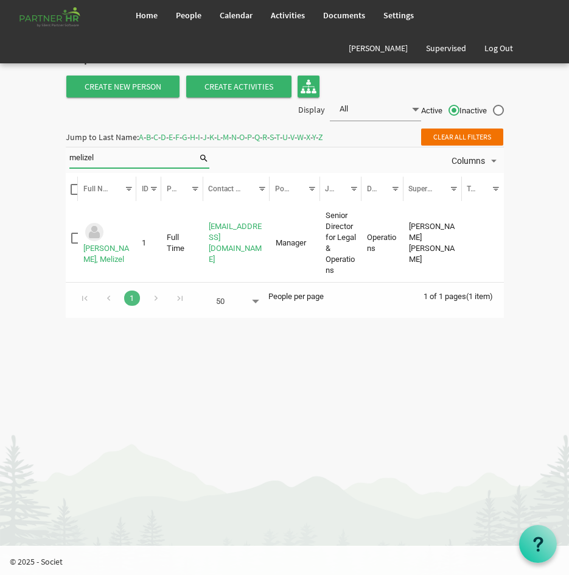
drag, startPoint x: 104, startPoint y: 161, endPoint x: 11, endPoint y: 183, distance: 95.7
click at [15, 185] on body "Home People Calendar" at bounding box center [284, 165] width 569 height 330
type input "pacis"
drag, startPoint x: 80, startPoint y: 166, endPoint x: -13, endPoint y: 199, distance: 99.6
click at [0, 199] on html "Home People Calendar" at bounding box center [284, 287] width 569 height 575
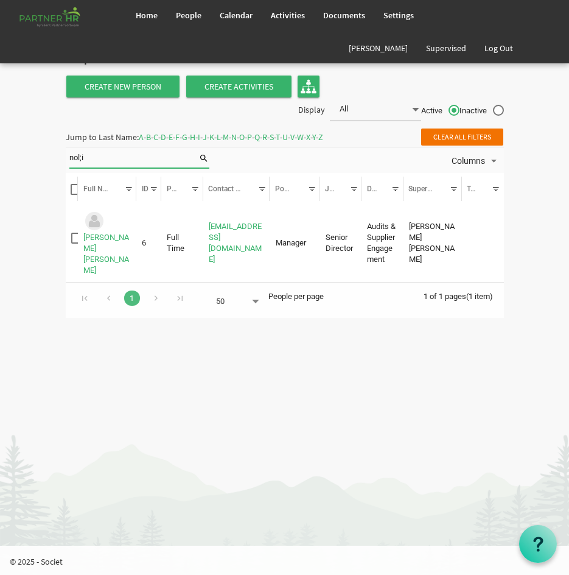
type input "nol;i"
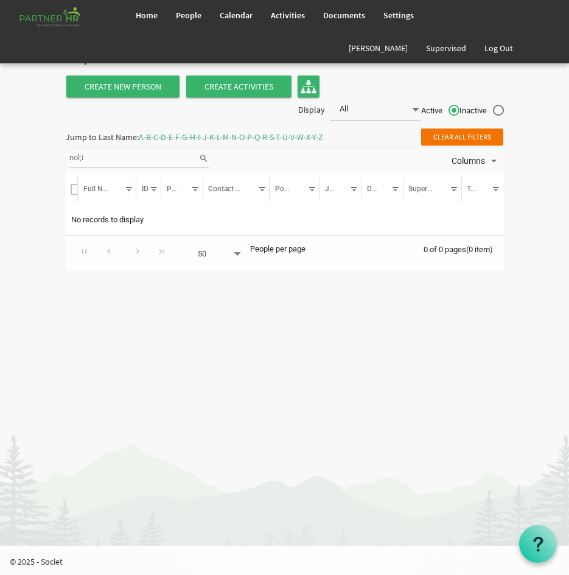
click at [158, 148] on div "nol;i" at bounding box center [140, 160] width 144 height 26
click at [151, 156] on input "nol;i" at bounding box center [133, 158] width 129 height 18
type input "noli"
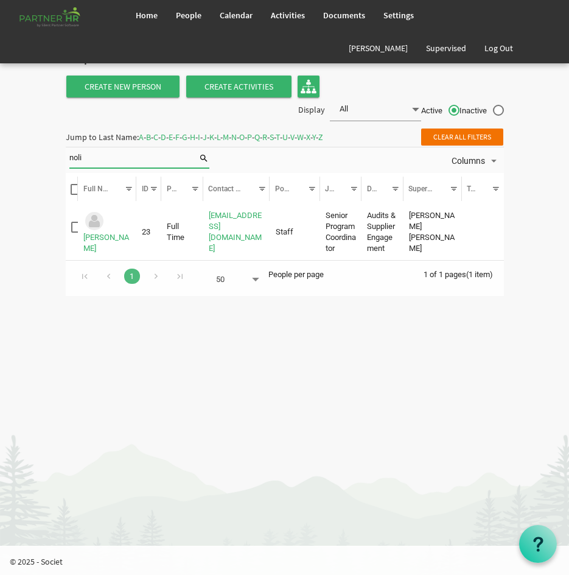
drag, startPoint x: 111, startPoint y: 152, endPoint x: -79, endPoint y: 195, distance: 194.3
click at [0, 195] on html "Home People Calendar" at bounding box center [284, 287] width 569 height 575
type input "kathryn"
drag, startPoint x: 118, startPoint y: 153, endPoint x: 69, endPoint y: 164, distance: 50.4
click at [69, 164] on div "kathryn" at bounding box center [140, 160] width 144 height 26
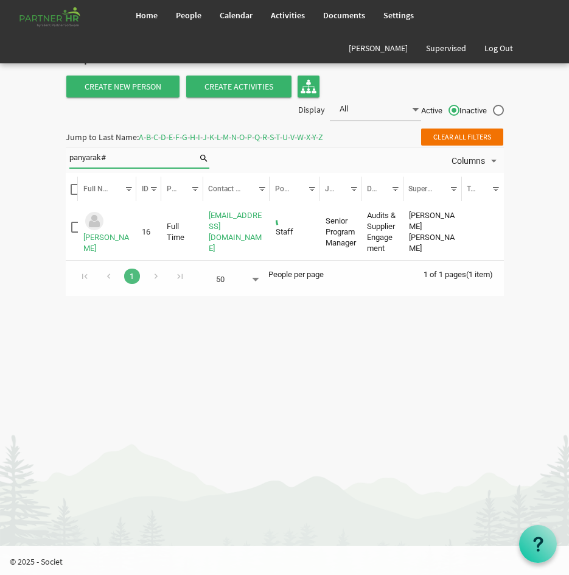
type input "panyarak#"
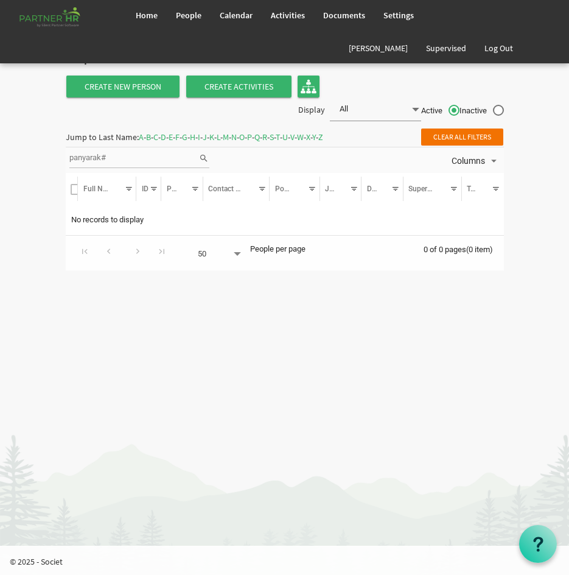
click at [112, 163] on input "panyarak#" at bounding box center [133, 158] width 129 height 18
type input "panyarak"
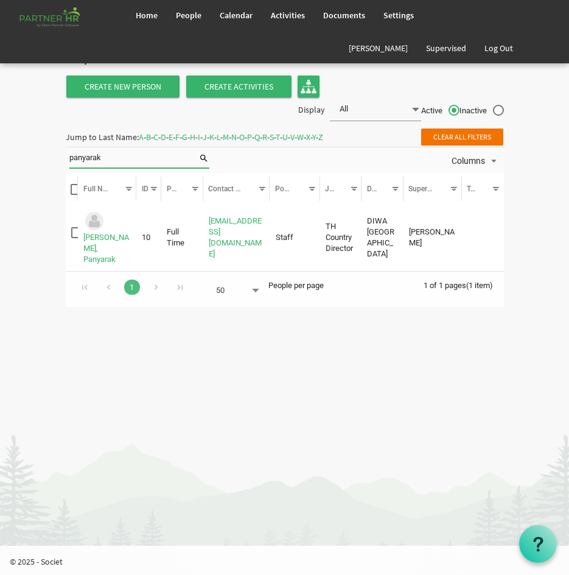
drag, startPoint x: 122, startPoint y: 154, endPoint x: -7, endPoint y: 196, distance: 136.3
click at [0, 196] on html "Home People Calendar" at bounding box center [284, 287] width 569 height 575
type input "see eden"
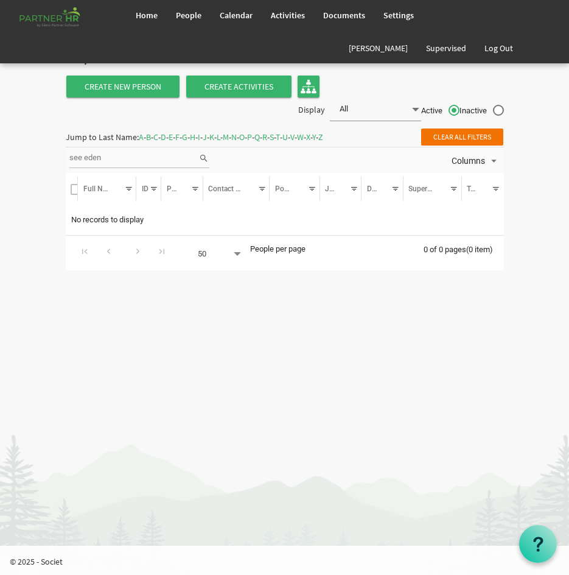
click at [132, 157] on input "see eden" at bounding box center [133, 158] width 129 height 18
type input "s"
type input "eden"
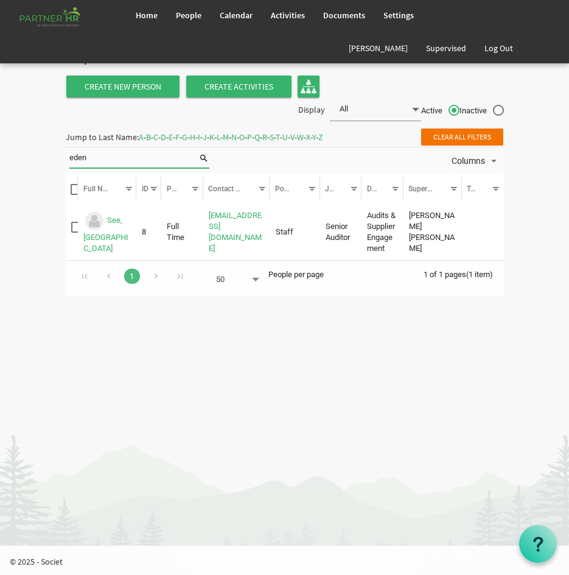
drag, startPoint x: 104, startPoint y: 150, endPoint x: 5, endPoint y: 166, distance: 99.3
click at [12, 164] on body "Home People Calendar" at bounding box center [284, 154] width 569 height 308
type input "Henry"
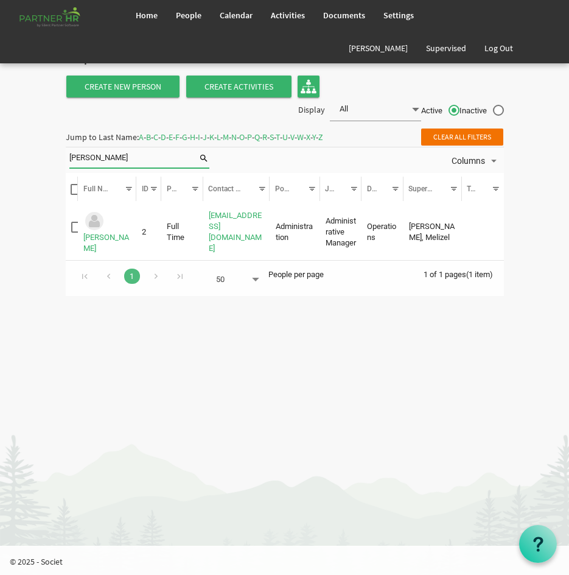
drag, startPoint x: 132, startPoint y: 163, endPoint x: -25, endPoint y: 186, distance: 158.8
click at [0, 186] on html "Home People Calendar" at bounding box center [284, 287] width 569 height 575
type input "sandhi"
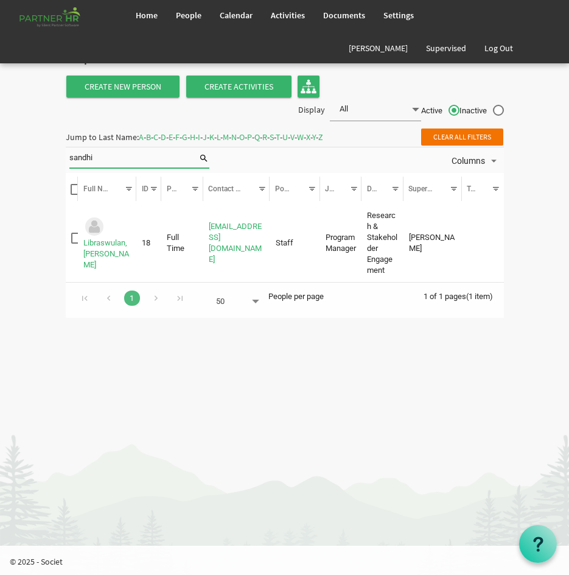
drag, startPoint x: 127, startPoint y: 161, endPoint x: 9, endPoint y: 189, distance: 121.4
click at [10, 188] on body "Home People Calendar" at bounding box center [284, 165] width 569 height 330
type input "josie"
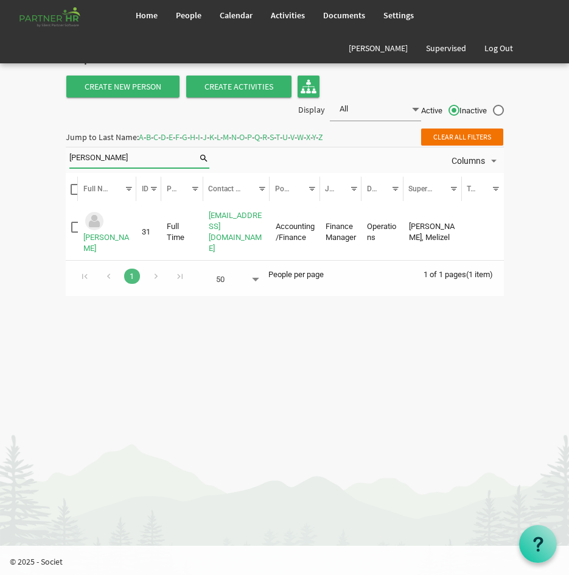
drag, startPoint x: 96, startPoint y: 158, endPoint x: 47, endPoint y: 172, distance: 51.3
click at [47, 173] on body "Home People Calendar" at bounding box center [284, 154] width 569 height 308
type input "maecel"
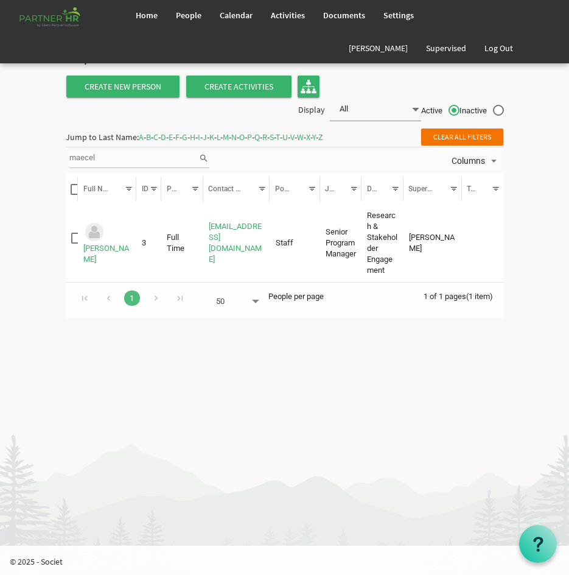
drag, startPoint x: 122, startPoint y: 157, endPoint x: -19, endPoint y: 196, distance: 147.1
click at [0, 196] on html "Home People Calendar" at bounding box center [284, 287] width 569 height 575
type input "sarmiento"
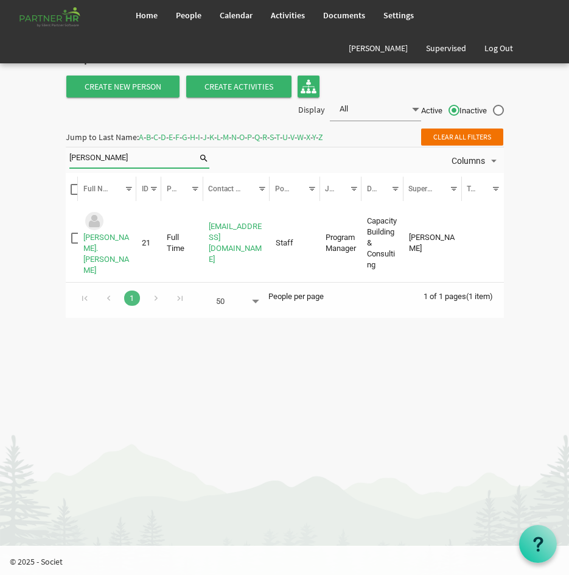
drag, startPoint x: 129, startPoint y: 149, endPoint x: -27, endPoint y: 163, distance: 157.1
click at [0, 163] on html "Home People Calendar" at bounding box center [284, 287] width 569 height 575
type input "tatlonghari"
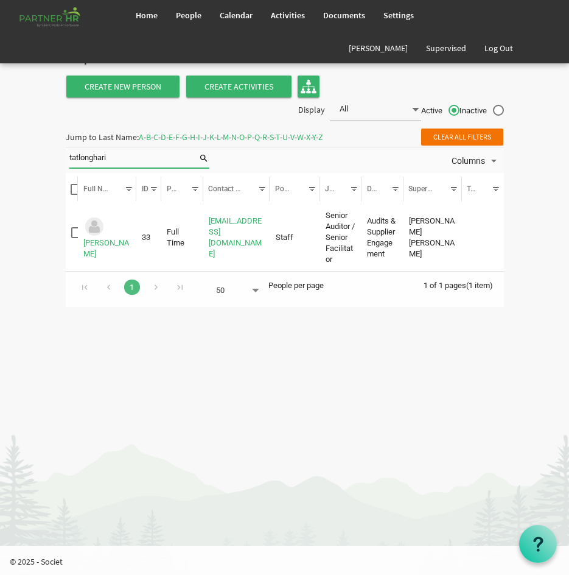
drag, startPoint x: 116, startPoint y: 156, endPoint x: 28, endPoint y: 180, distance: 91.0
click at [28, 180] on body "Home People Calendar" at bounding box center [284, 159] width 569 height 319
type input "kria"
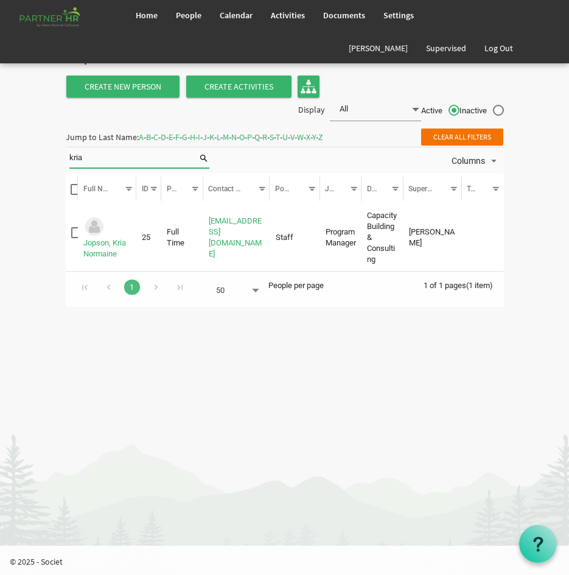
drag, startPoint x: 97, startPoint y: 158, endPoint x: 42, endPoint y: 165, distance: 55.3
click at [42, 165] on body "Home People Calendar" at bounding box center [284, 159] width 569 height 319
type input "Ocampo"
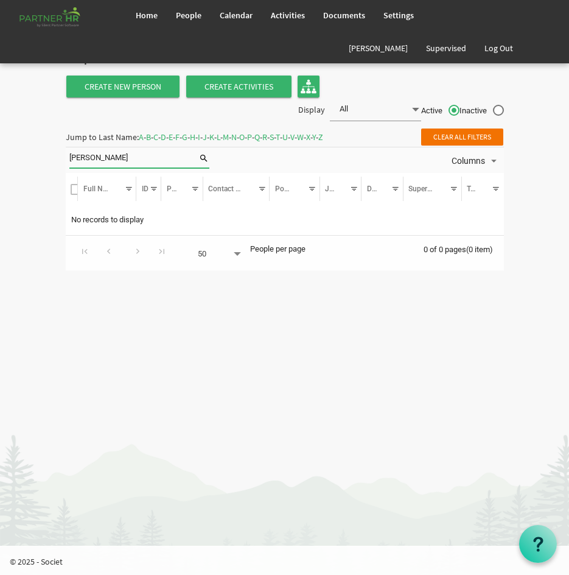
drag, startPoint x: 122, startPoint y: 160, endPoint x: -30, endPoint y: 170, distance: 152.5
click at [0, 170] on html "Home People Calendar" at bounding box center [284, 287] width 569 height 575
click at [139, 153] on input "joanna" at bounding box center [133, 158] width 129 height 18
type input "j"
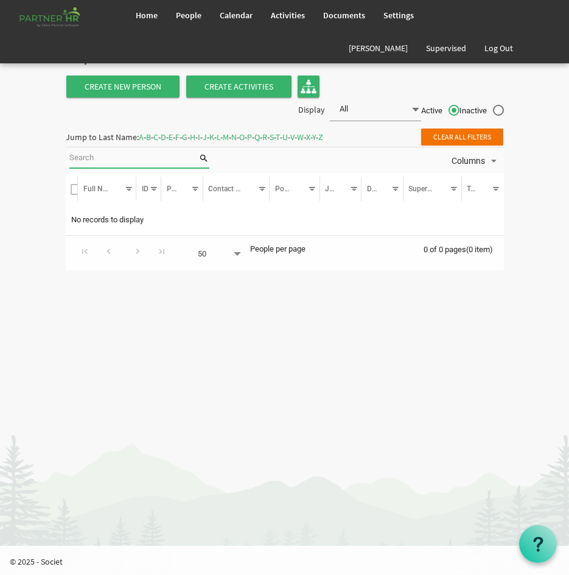
click at [135, 153] on input "search" at bounding box center [133, 158] width 129 height 18
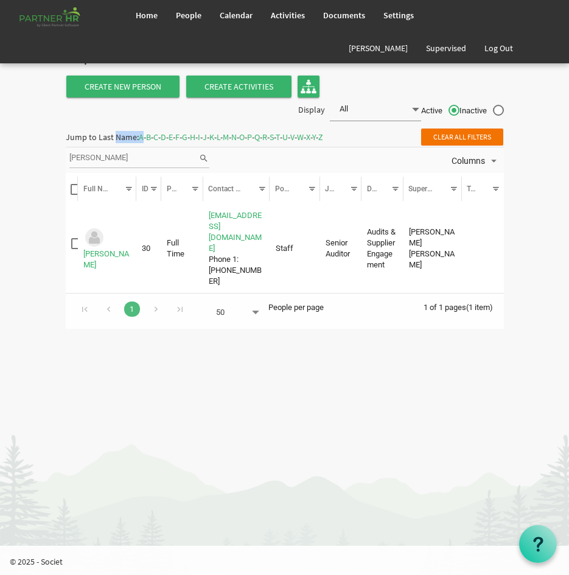
click at [118, 147] on div "william Columns" at bounding box center [285, 160] width 438 height 26
